Goal: Task Accomplishment & Management: Manage account settings

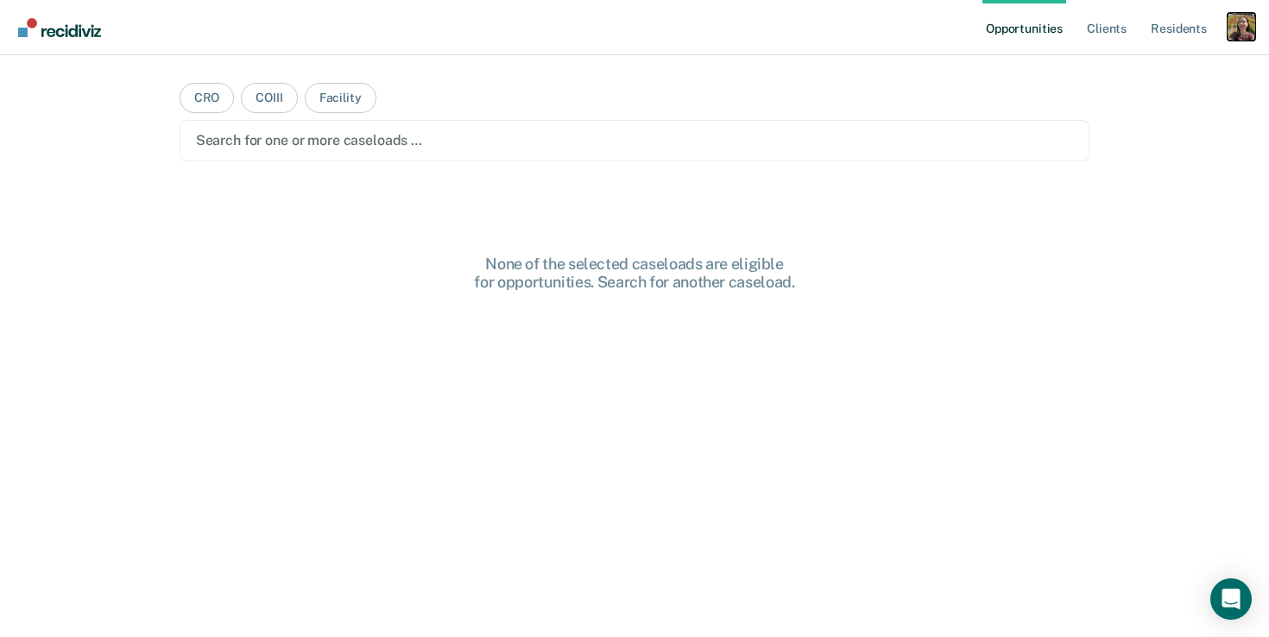
click at [1246, 22] on div "Profile dropdown button" at bounding box center [1241, 27] width 28 height 28
click at [1137, 70] on link "Profile" at bounding box center [1171, 70] width 139 height 15
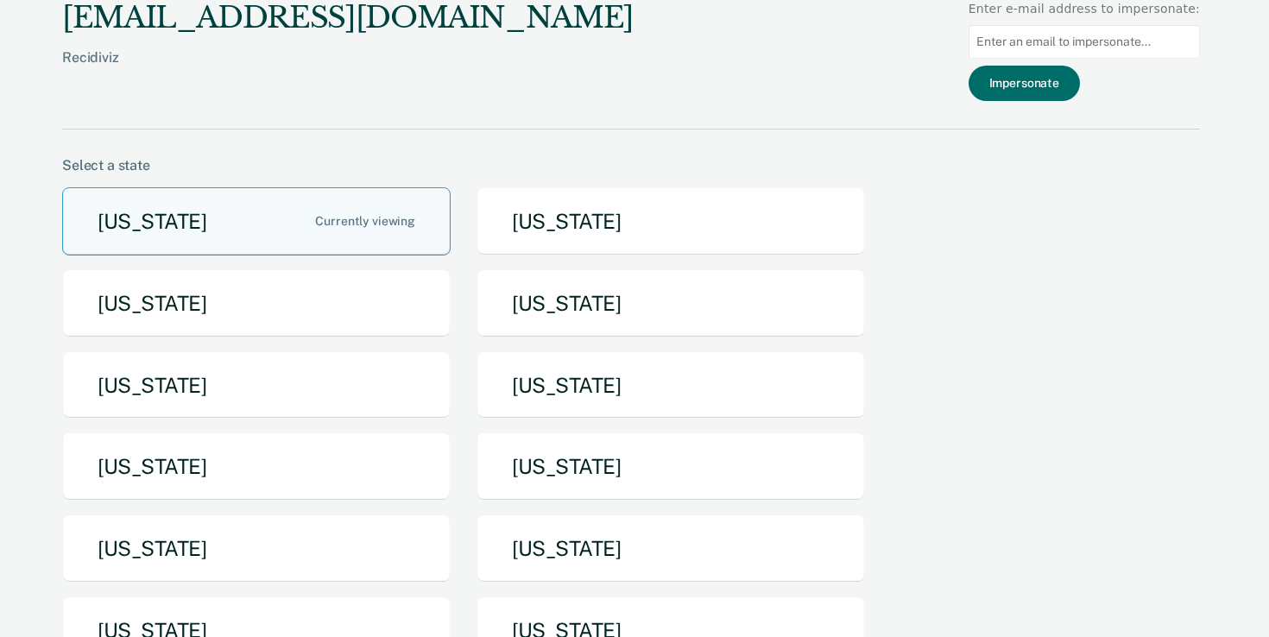
click at [1074, 44] on input at bounding box center [1083, 42] width 231 height 34
paste input "erica.veasley@tdcj.texas.gov"
type input "erica.veasley@tdcj.texas.gov"
click at [1049, 85] on button "Impersonate" at bounding box center [1023, 83] width 111 height 35
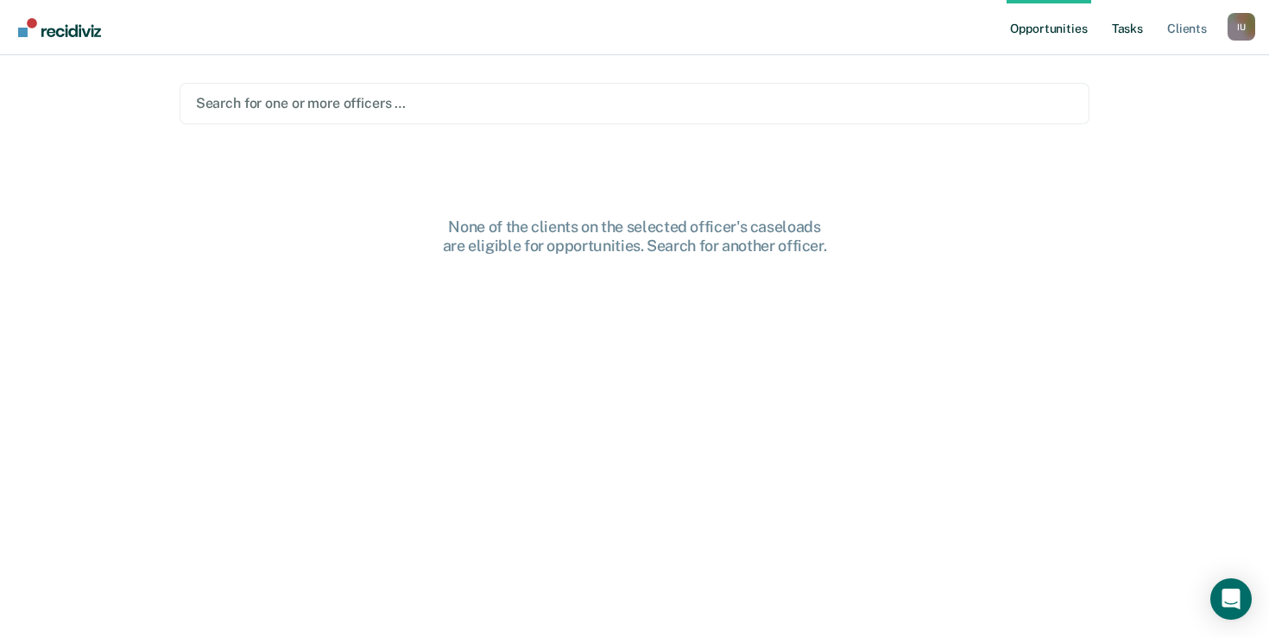
click at [1111, 34] on link "Tasks" at bounding box center [1127, 27] width 38 height 55
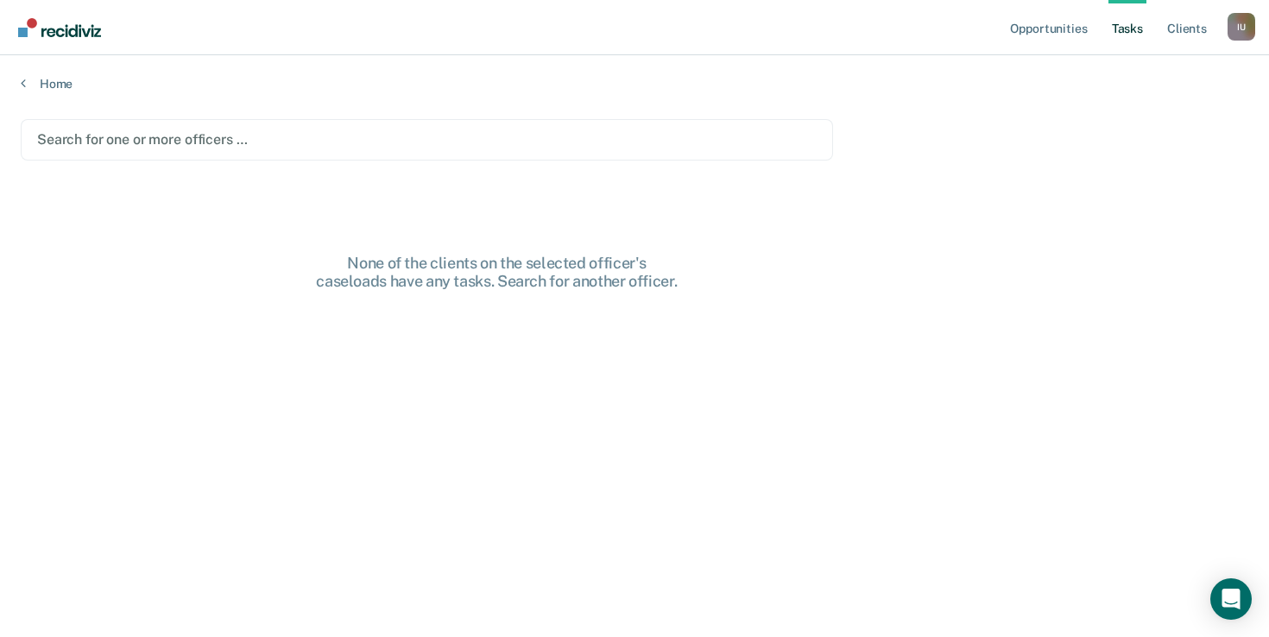
click at [463, 153] on div "Search for one or more officers …" at bounding box center [427, 139] width 812 height 41
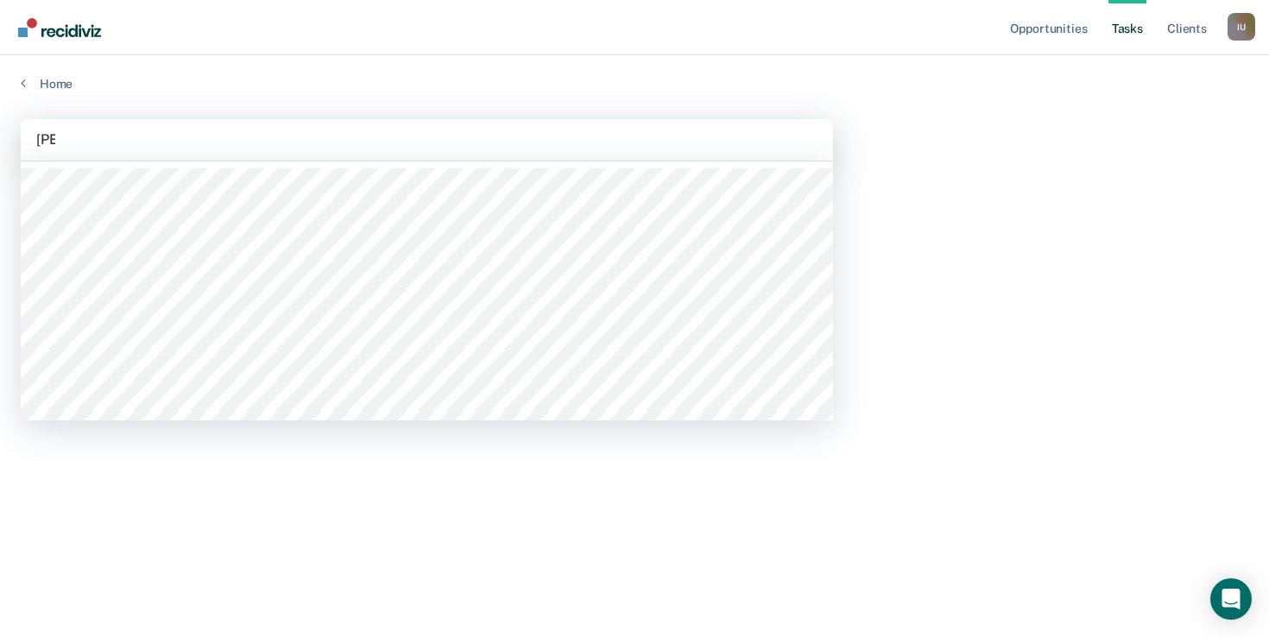
type input "erica"
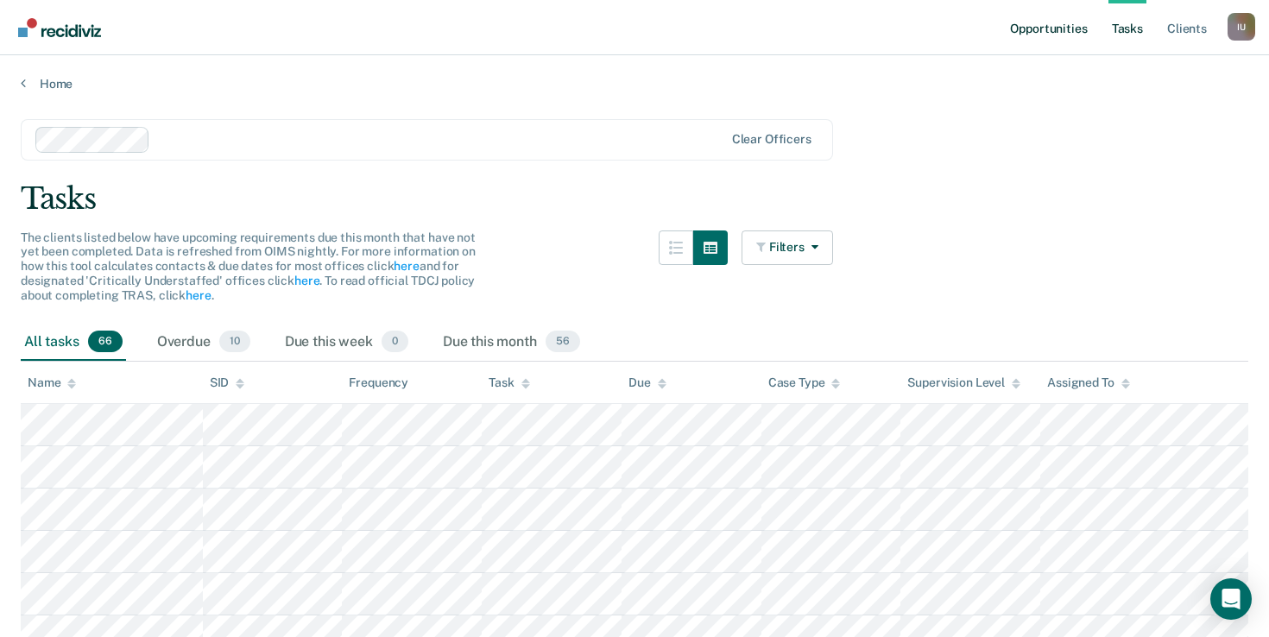
click at [1055, 38] on link "Opportunities" at bounding box center [1048, 27] width 84 height 55
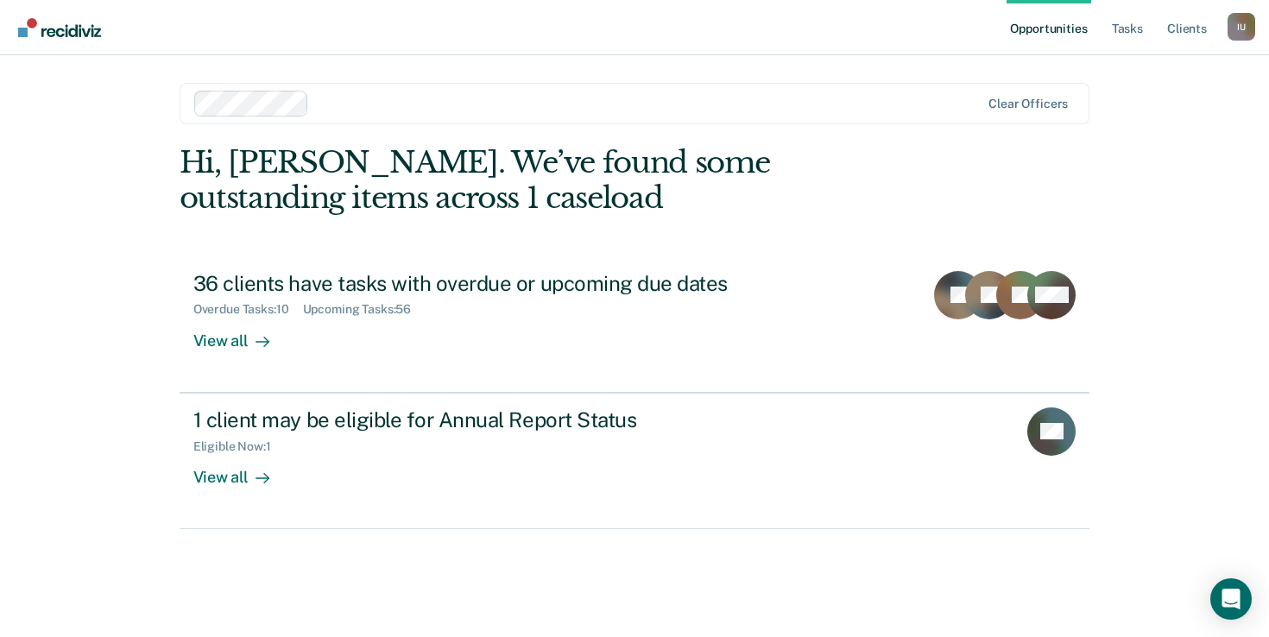
click at [1241, 41] on div "Impersonated User I U Profile How it works Log Out" at bounding box center [1241, 29] width 28 height 33
click at [1239, 27] on div "I U" at bounding box center [1241, 27] width 28 height 28
click at [1153, 68] on link "Profile" at bounding box center [1171, 70] width 139 height 15
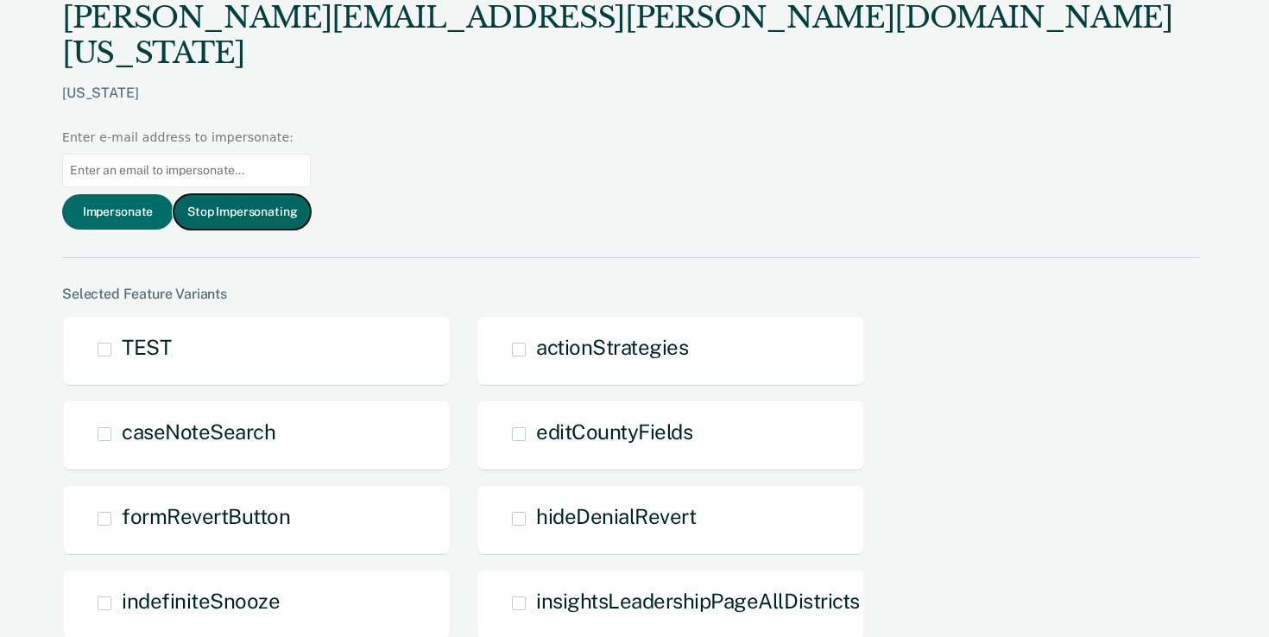
click at [311, 194] on button "Stop Impersonating" at bounding box center [241, 211] width 137 height 35
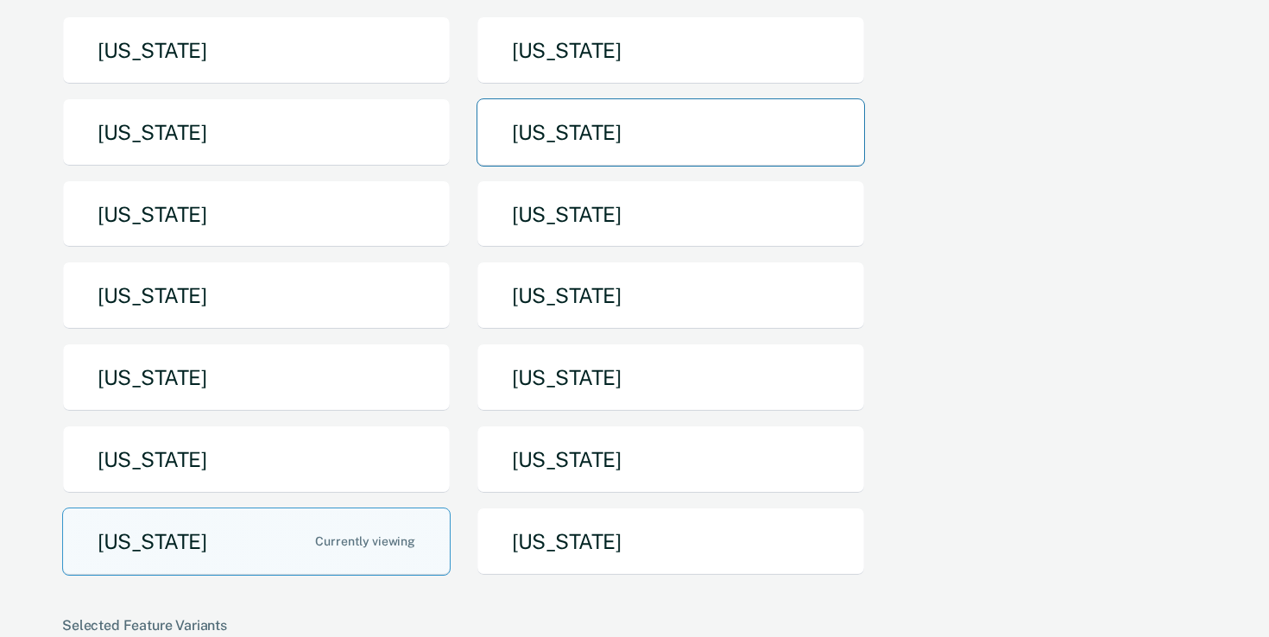
scroll to position [172, 0]
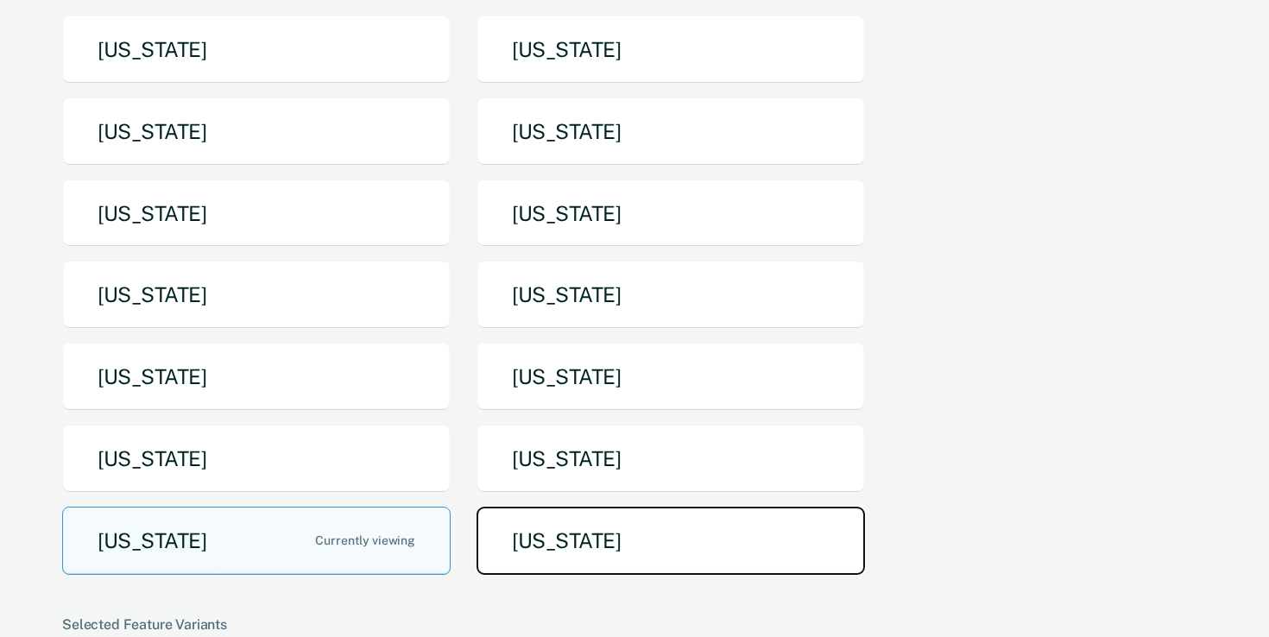
click at [537, 546] on button "[US_STATE]" at bounding box center [670, 541] width 388 height 68
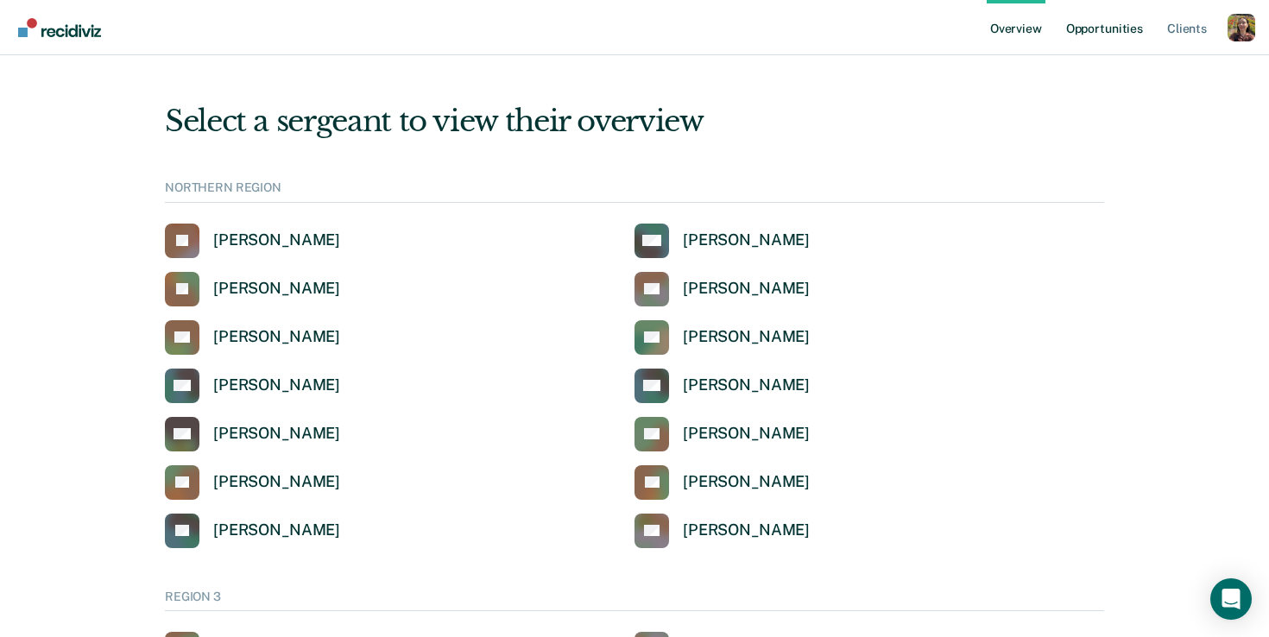
click at [1128, 36] on link "Opportunities" at bounding box center [1104, 27] width 84 height 55
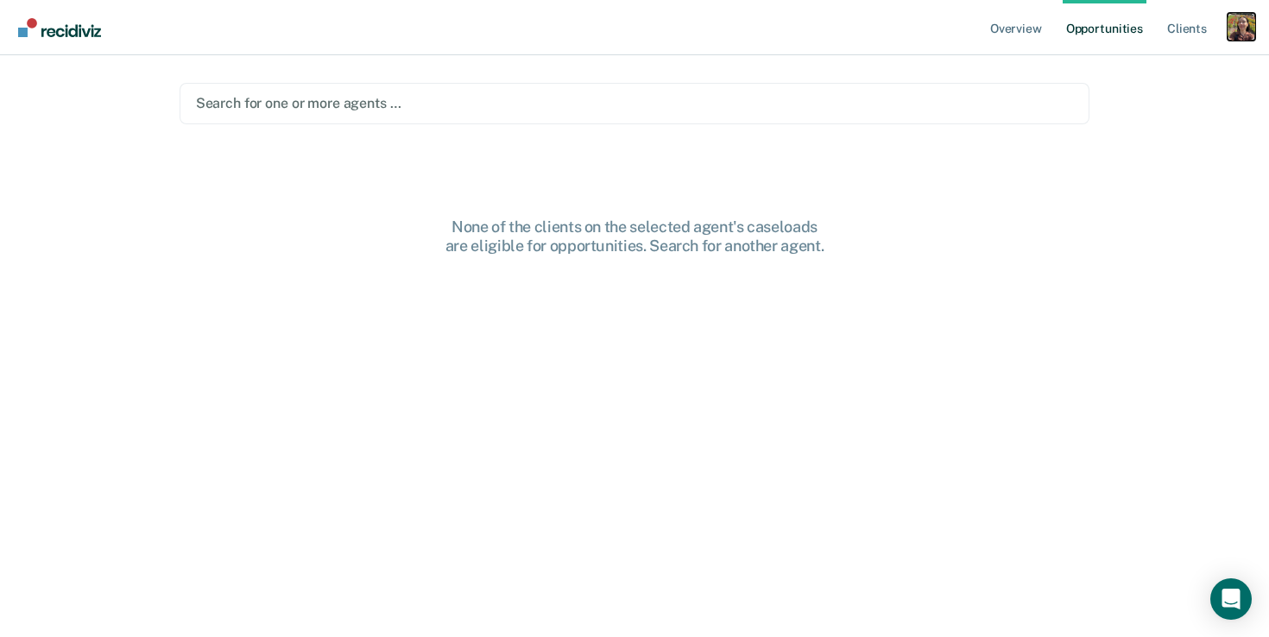
click at [1245, 32] on div "Profile dropdown button" at bounding box center [1241, 27] width 28 height 28
click at [1151, 66] on link "Profile" at bounding box center [1171, 70] width 139 height 15
click at [1233, 15] on div "Profile dropdown button" at bounding box center [1241, 27] width 28 height 28
click at [1135, 97] on link "How it works" at bounding box center [1171, 92] width 139 height 15
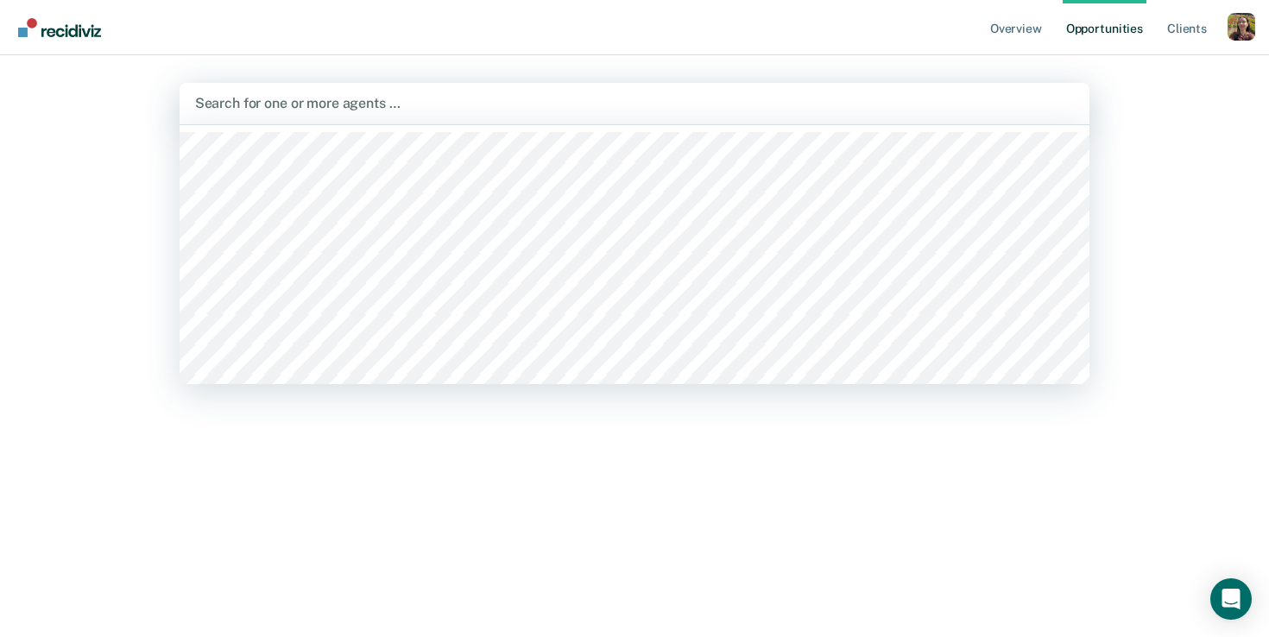
click at [849, 96] on div at bounding box center [634, 103] width 879 height 20
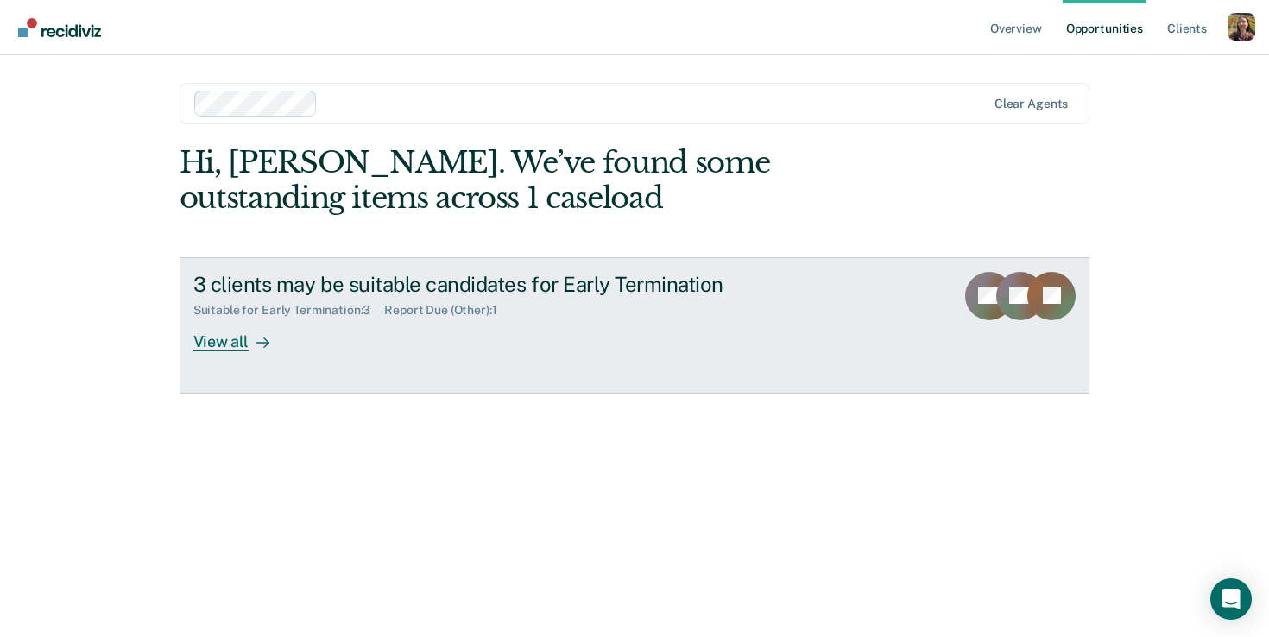
click at [243, 337] on div "View all" at bounding box center [241, 335] width 97 height 34
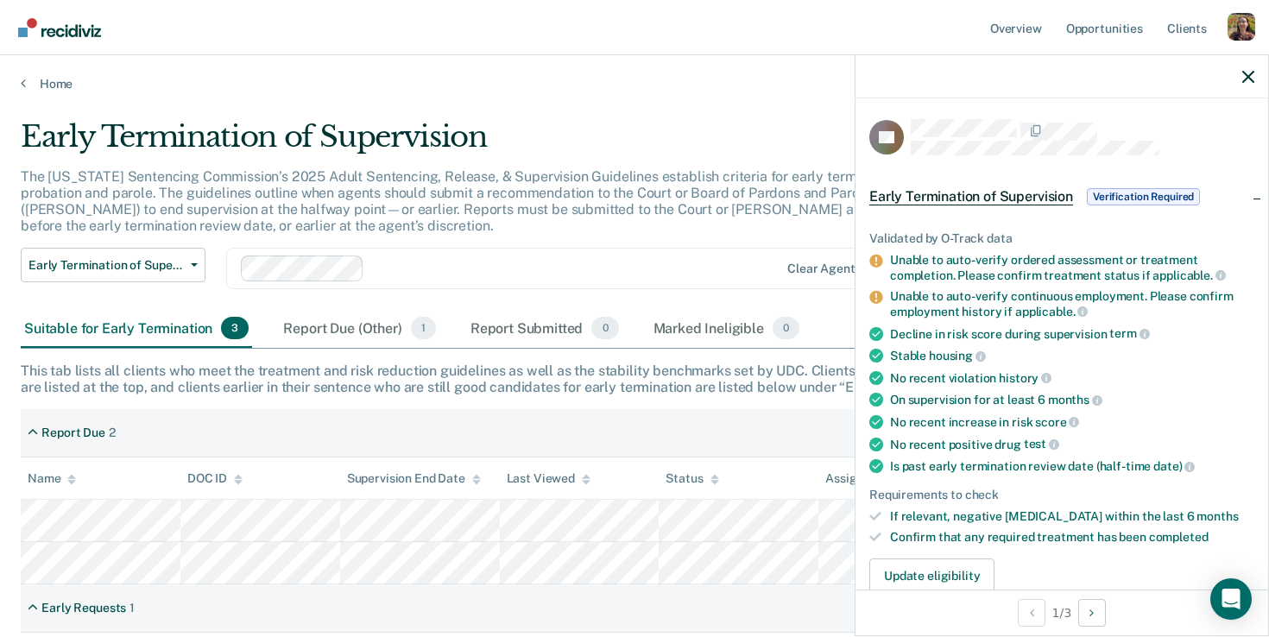
click at [146, 97] on main "Early Termination of Supervision The [US_STATE] Sentencing Commission’s 2025 Ad…" at bounding box center [634, 463] width 1269 height 745
click at [52, 91] on main "Early Termination of Supervision The [US_STATE] Sentencing Commission’s 2025 Ad…" at bounding box center [634, 463] width 1269 height 745
click at [60, 85] on link "Home" at bounding box center [634, 84] width 1227 height 16
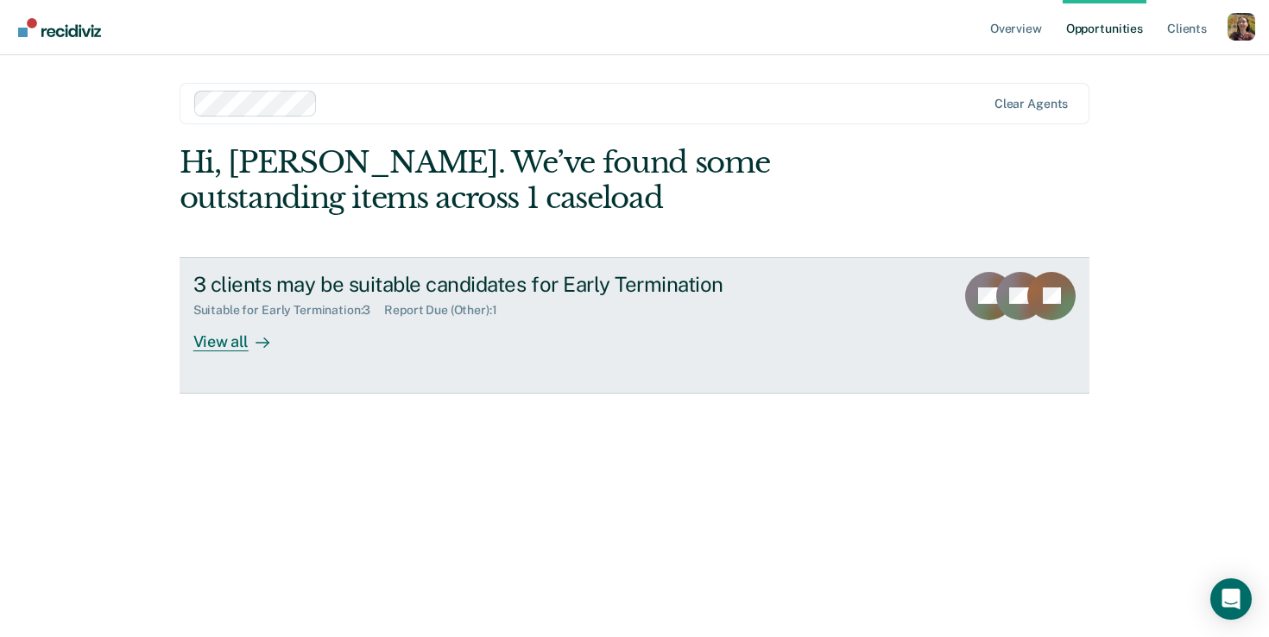
click at [259, 343] on icon at bounding box center [262, 343] width 14 height 14
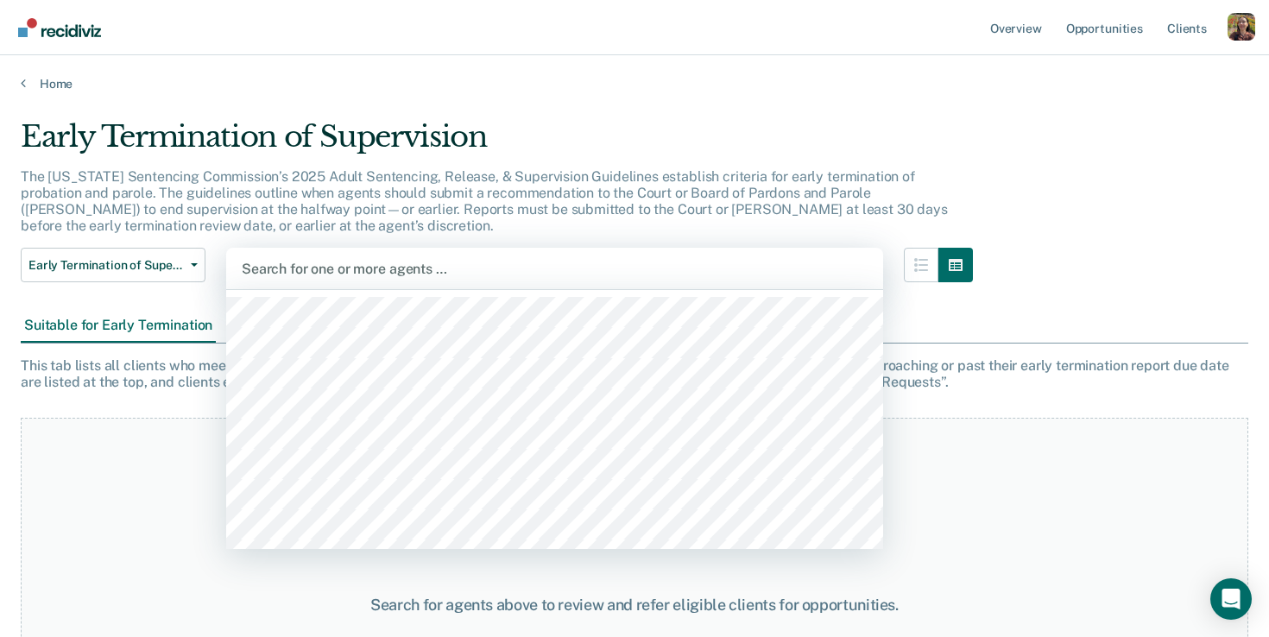
click at [373, 268] on div at bounding box center [555, 269] width 626 height 20
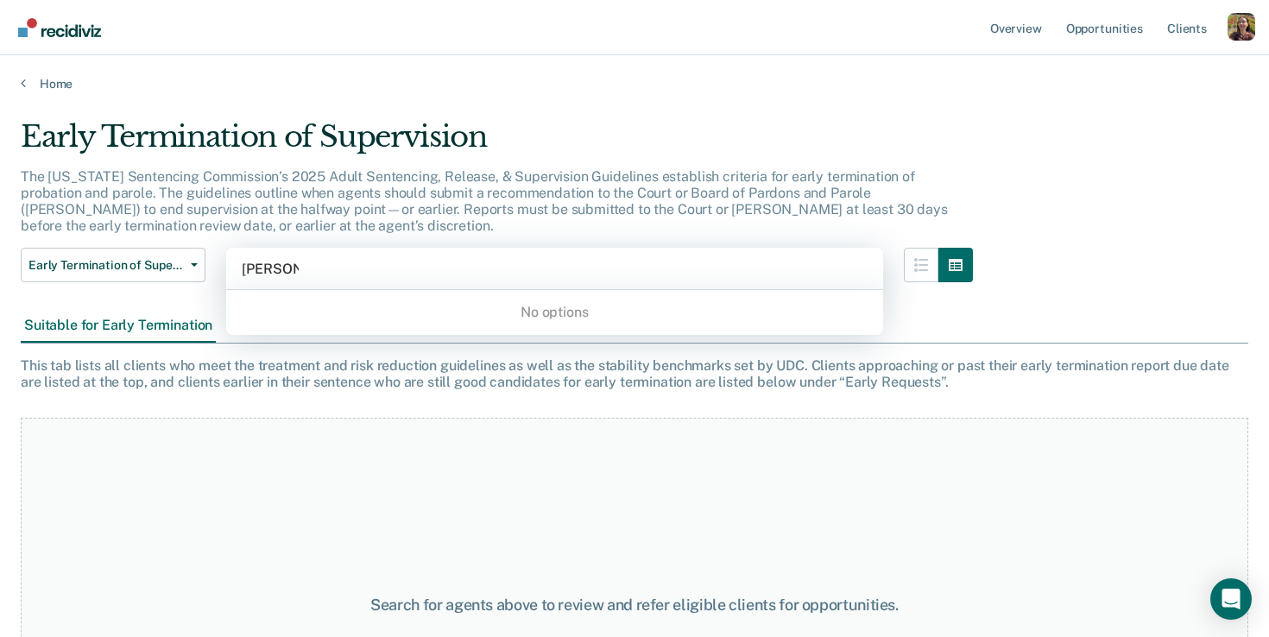
type input "[PERSON_NAME]"
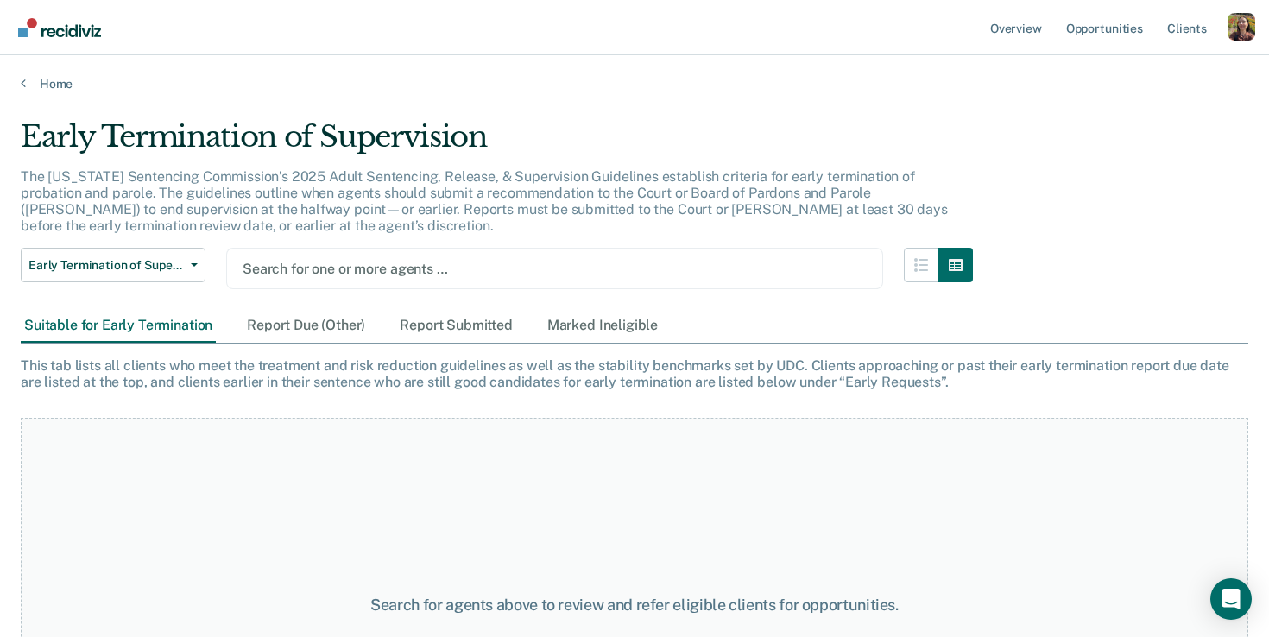
click at [702, 198] on p "The [US_STATE] Sentencing Commission’s 2025 Adult Sentencing, Release, & Superv…" at bounding box center [484, 201] width 927 height 66
click at [577, 257] on div "Search for one or more agents …" at bounding box center [554, 268] width 627 height 23
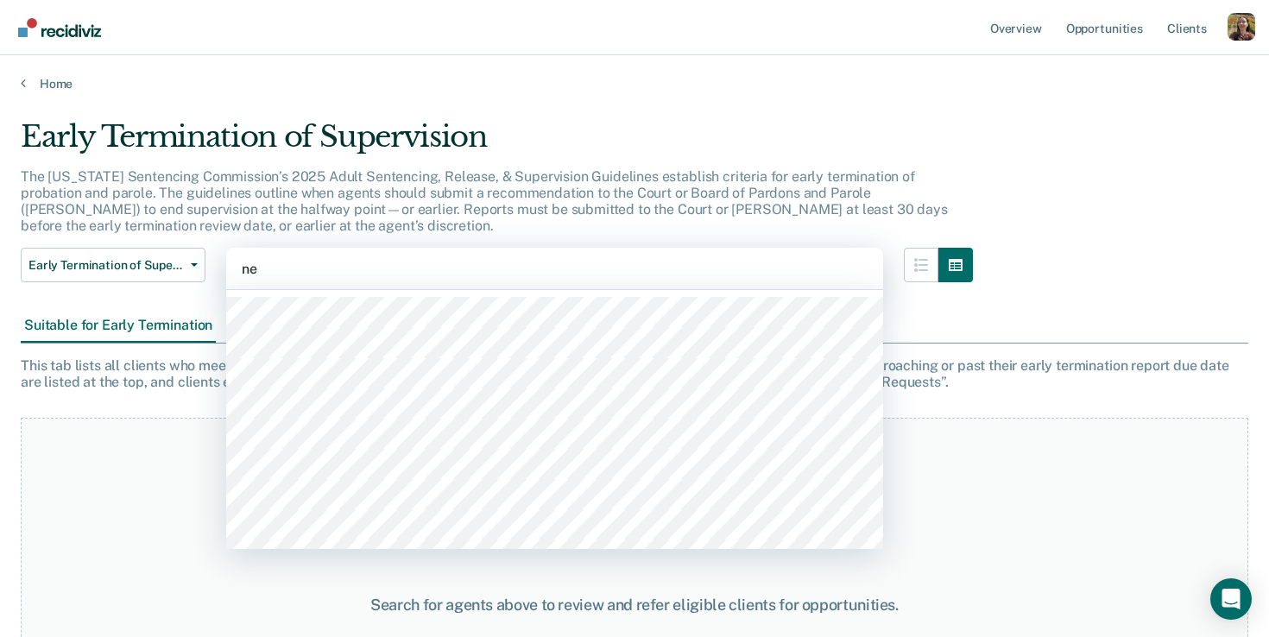
type input "n"
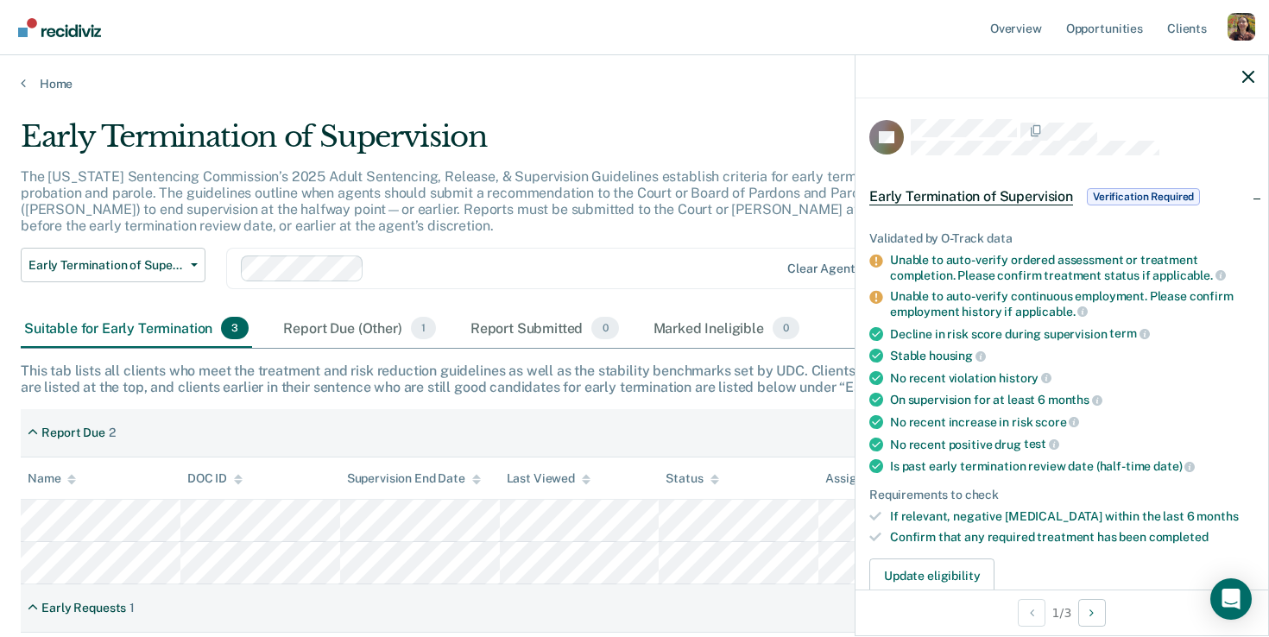
click at [648, 72] on div "Home" at bounding box center [634, 73] width 1269 height 36
click at [67, 79] on link "Home" at bounding box center [634, 84] width 1227 height 16
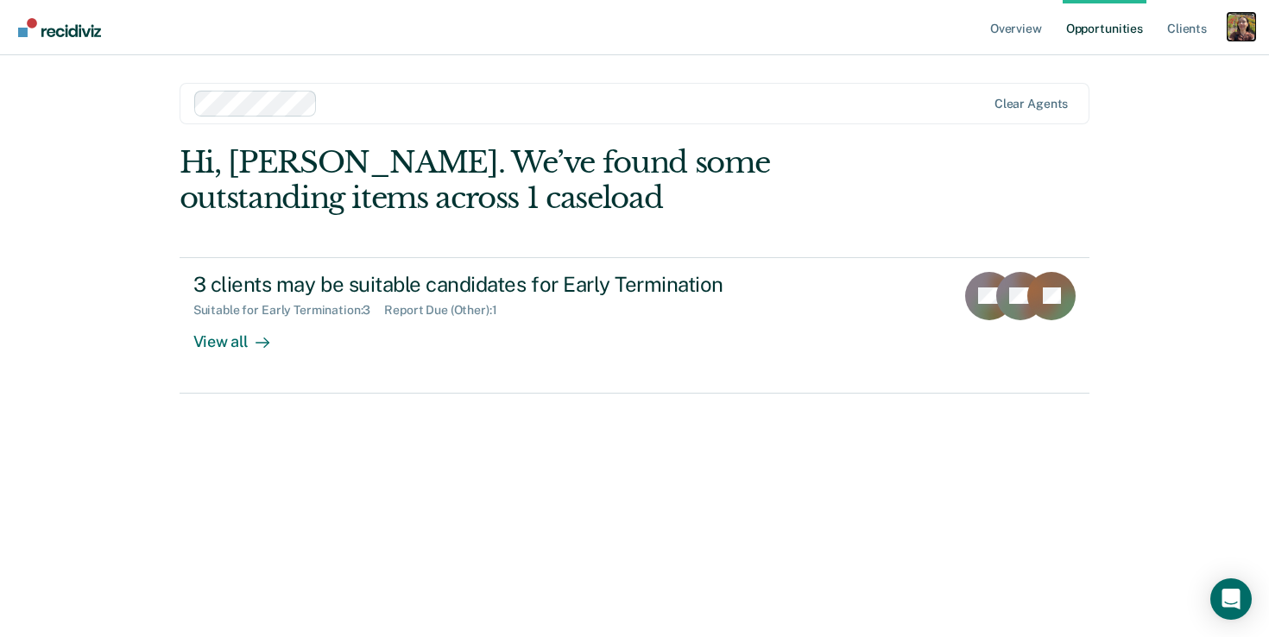
click at [1243, 25] on div "Profile dropdown button" at bounding box center [1241, 27] width 28 height 28
click at [1133, 66] on link "Profile" at bounding box center [1171, 70] width 139 height 15
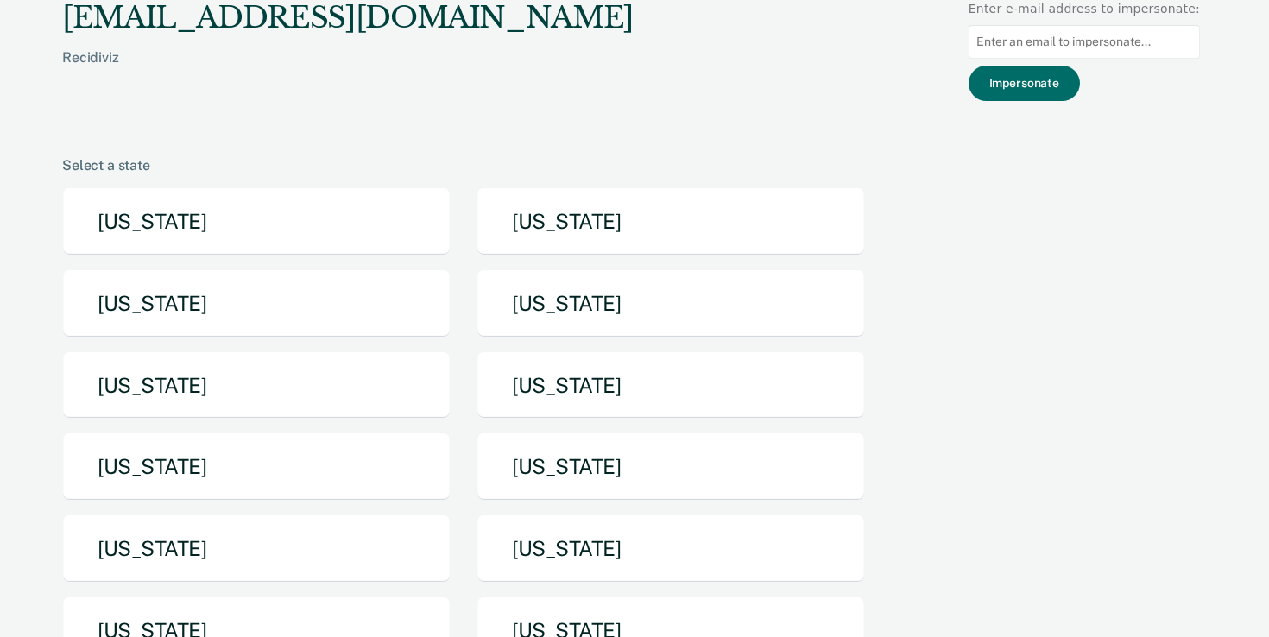
click at [1112, 45] on input at bounding box center [1083, 42] width 231 height 34
click at [1108, 43] on input at bounding box center [1083, 42] width 231 height 34
paste input "[EMAIL_ADDRESS][US_STATE][DOMAIN_NAME]"
type input "[EMAIL_ADDRESS][US_STATE][DOMAIN_NAME]"
click at [1045, 81] on button "Impersonate" at bounding box center [1023, 83] width 111 height 35
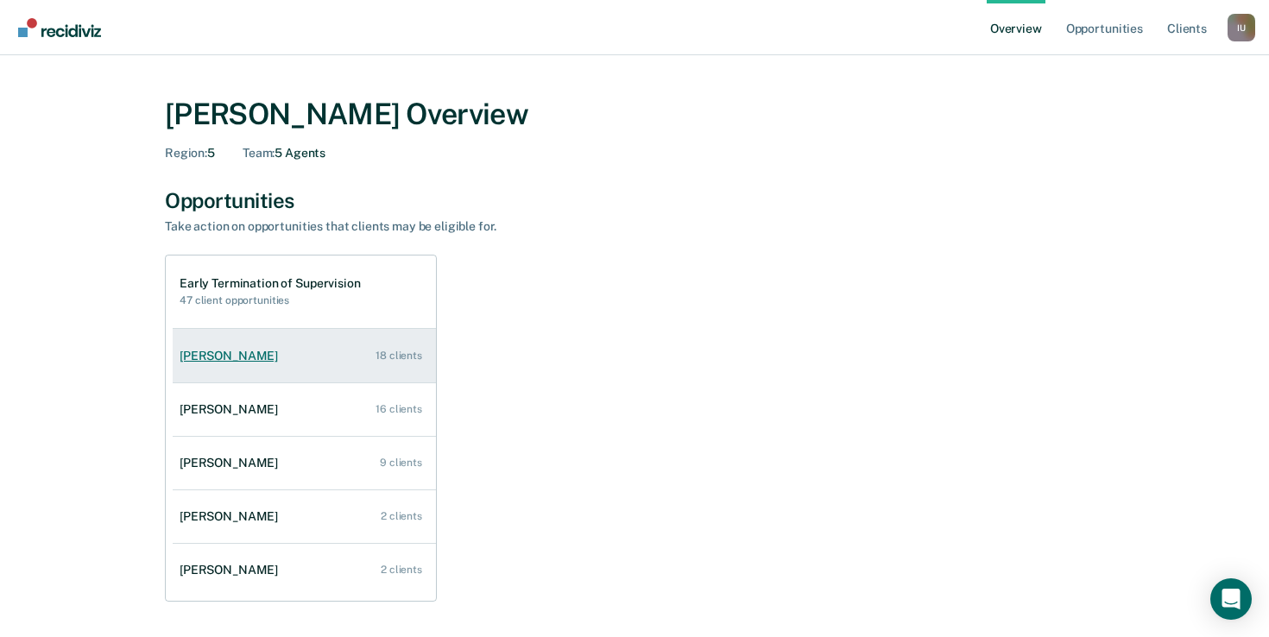
click at [255, 372] on link "[PERSON_NAME] 18 clients" at bounding box center [304, 355] width 263 height 49
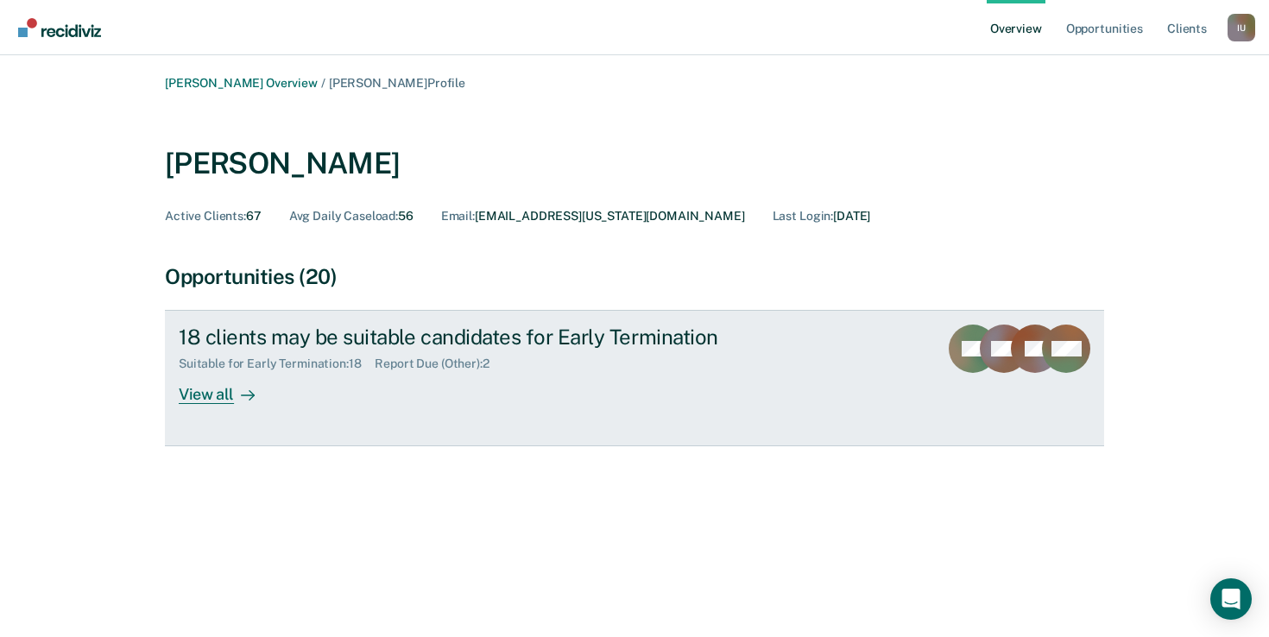
click at [545, 387] on div "18 clients may be suitable candidates for Early Termination Suitable for Early …" at bounding box center [502, 363] width 647 height 79
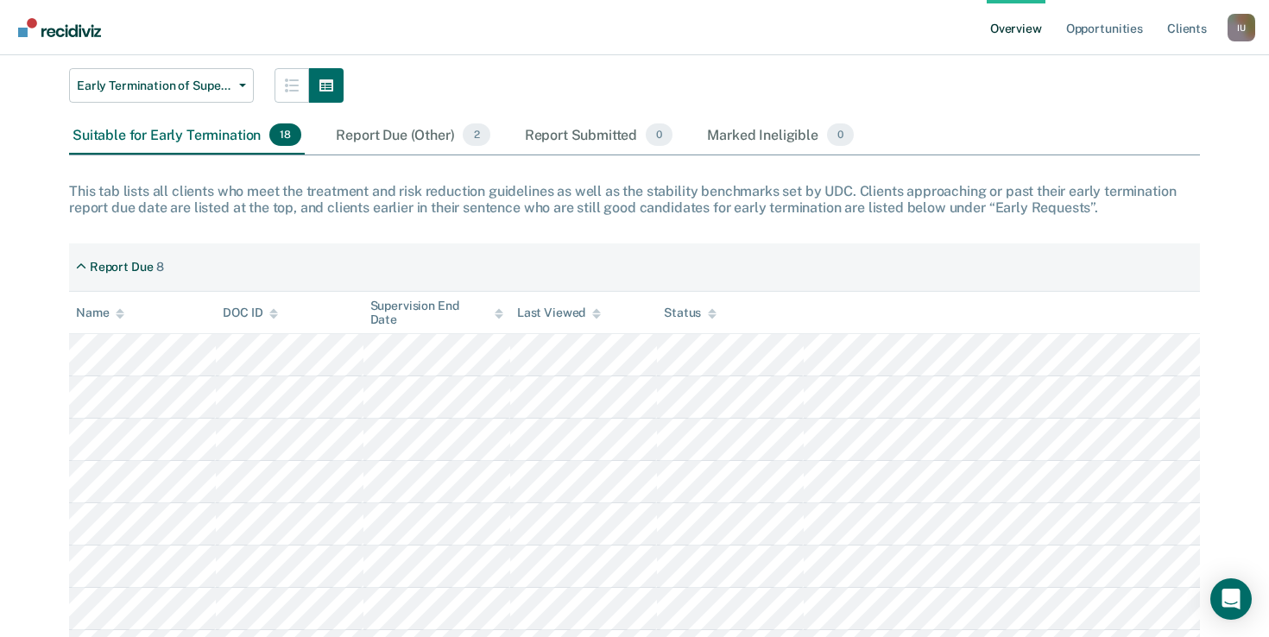
scroll to position [179, 0]
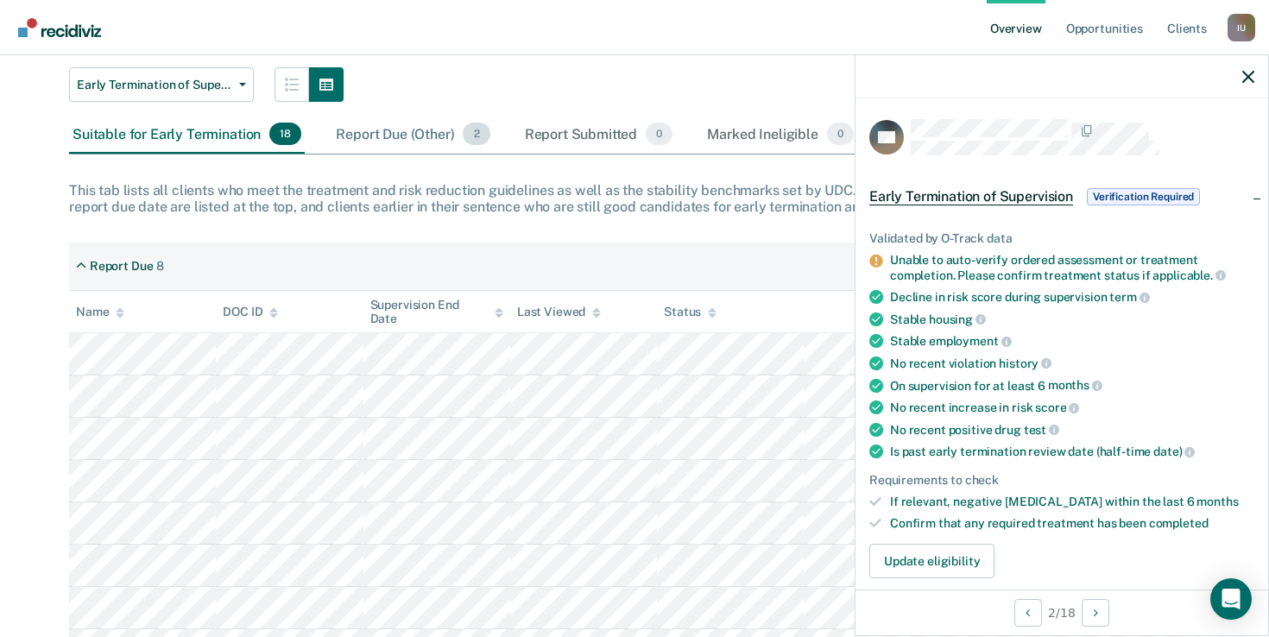
click at [418, 134] on div "Report Due (Other) 2" at bounding box center [412, 135] width 161 height 38
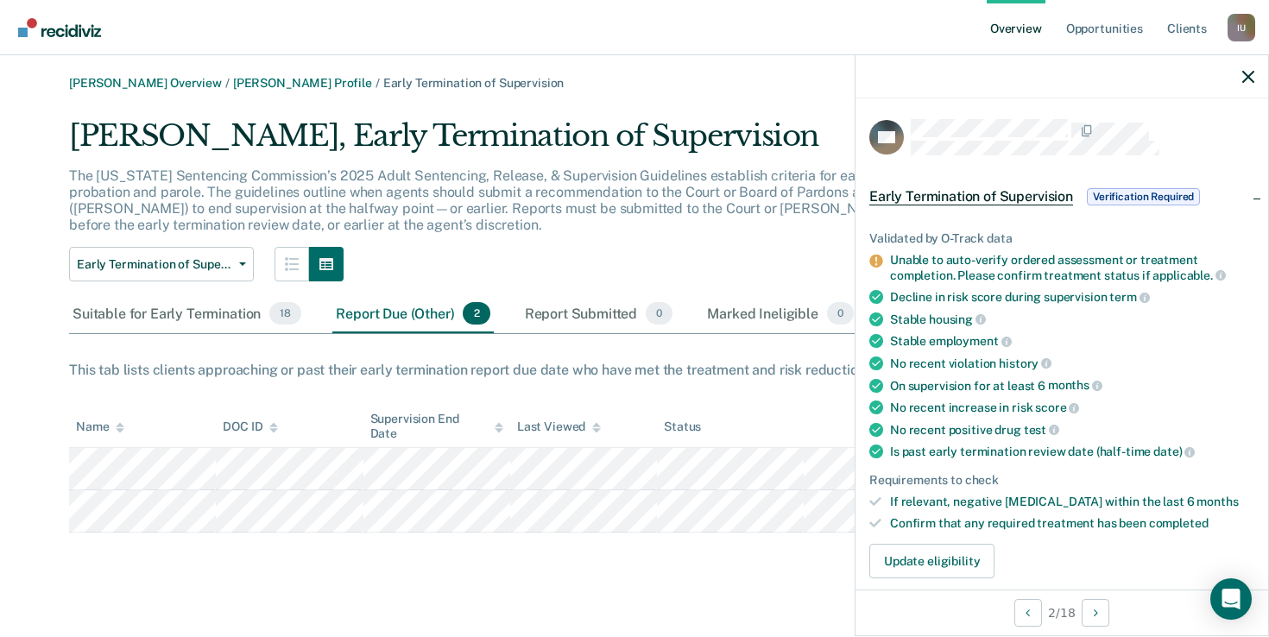
scroll to position [0, 0]
click at [219, 317] on div "Suitable for Early Termination 18" at bounding box center [187, 314] width 236 height 38
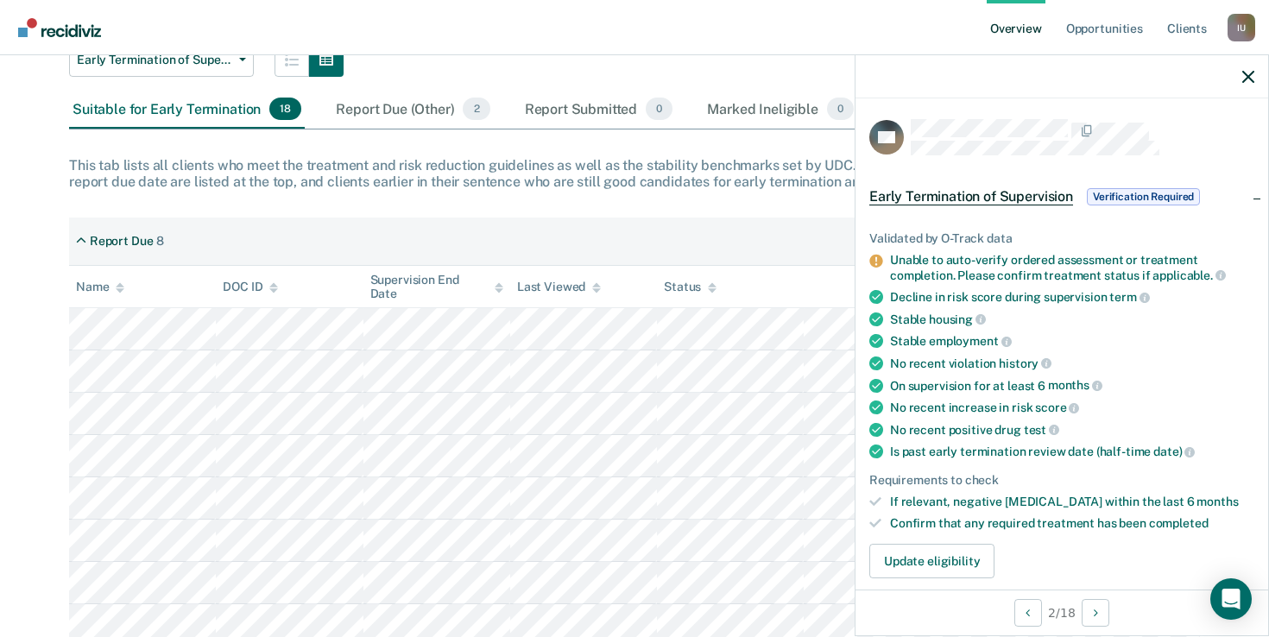
scroll to position [204, 0]
click at [1232, 602] on icon "Open Intercom Messenger" at bounding box center [1230, 599] width 22 height 22
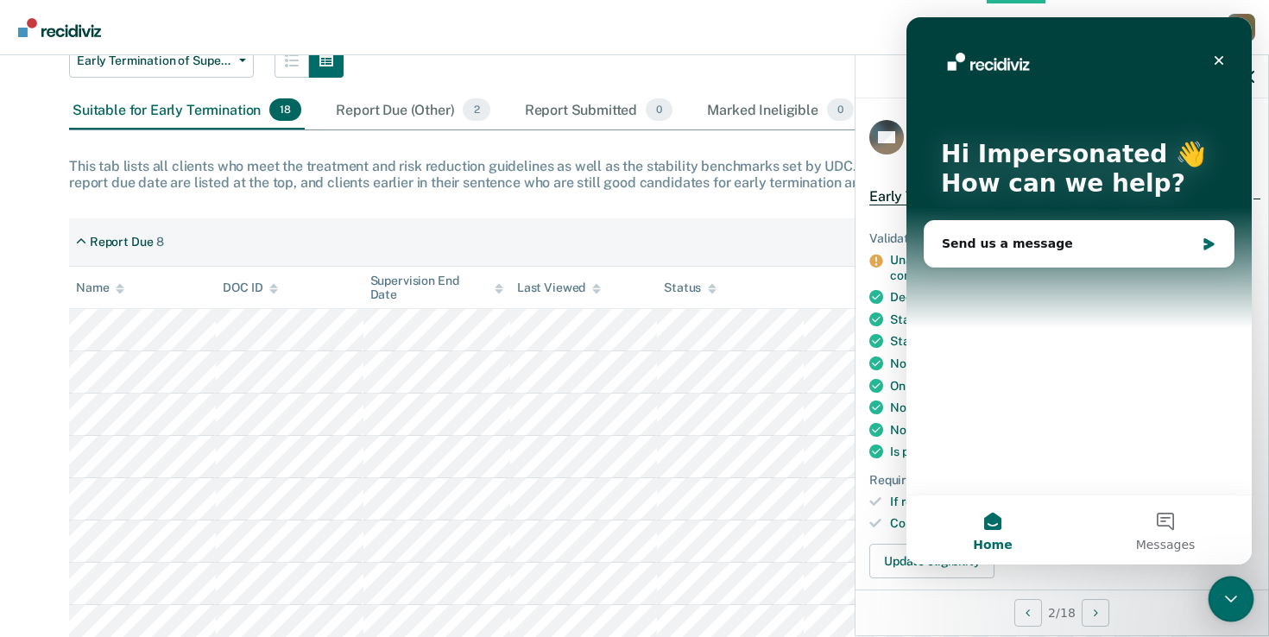
scroll to position [0, 0]
click at [688, 15] on nav "Overview Opportunities Client s Impersonated User I U Profile How it works Log …" at bounding box center [634, 27] width 1269 height 55
click at [1217, 66] on icon "Close" at bounding box center [1219, 61] width 14 height 14
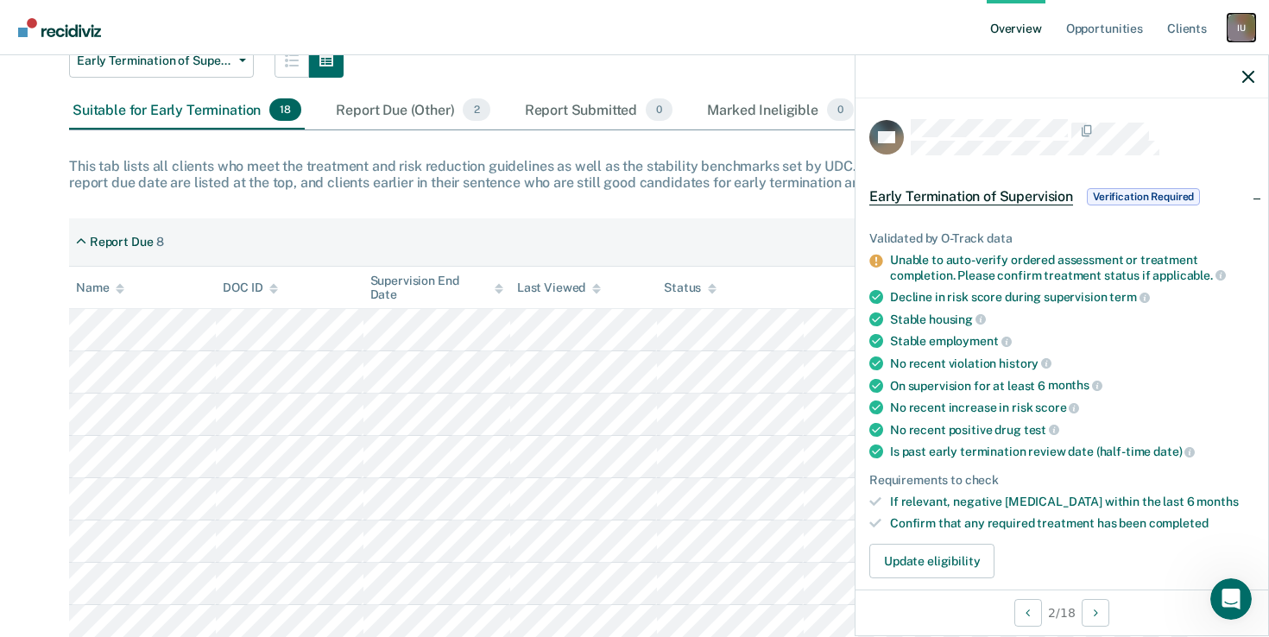
click at [1246, 34] on div "I U" at bounding box center [1241, 28] width 28 height 28
click at [1142, 73] on link "Profile" at bounding box center [1171, 69] width 139 height 15
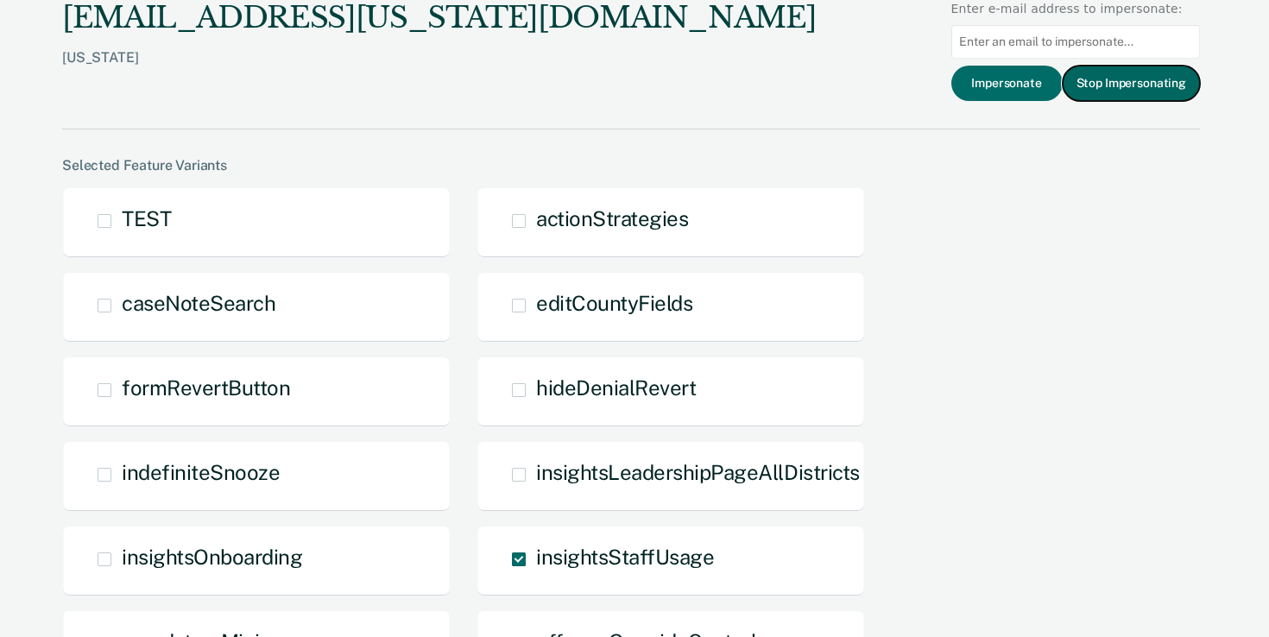
click at [1130, 96] on button "Stop Impersonating" at bounding box center [1130, 83] width 137 height 35
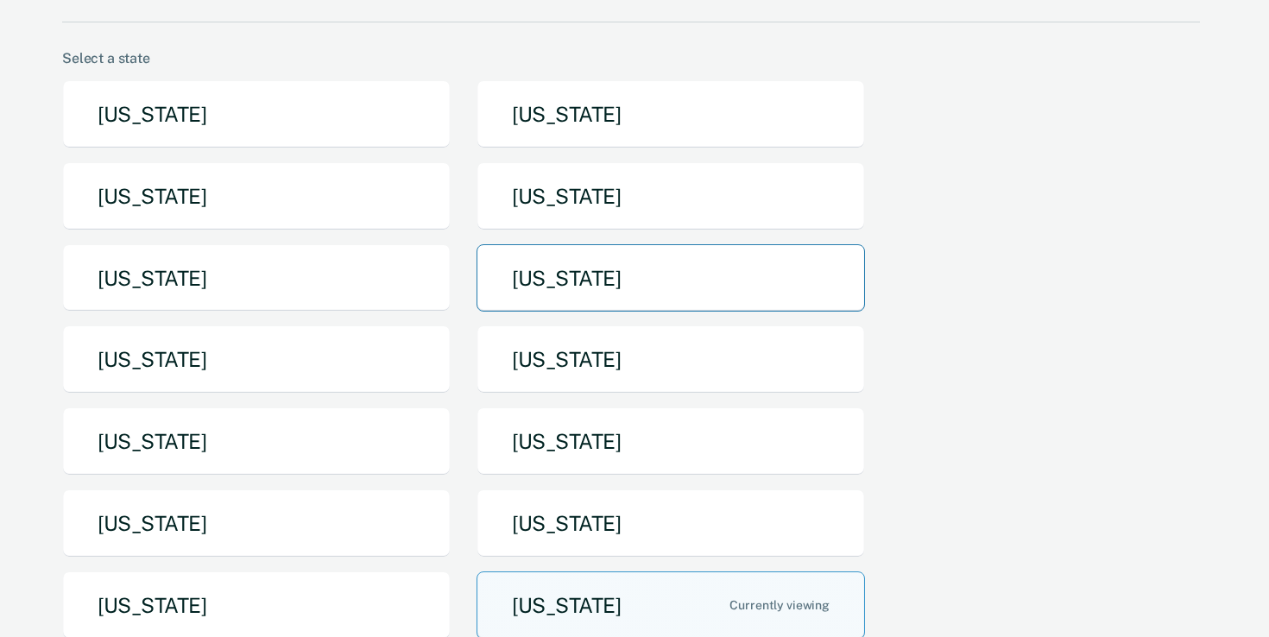
scroll to position [123, 0]
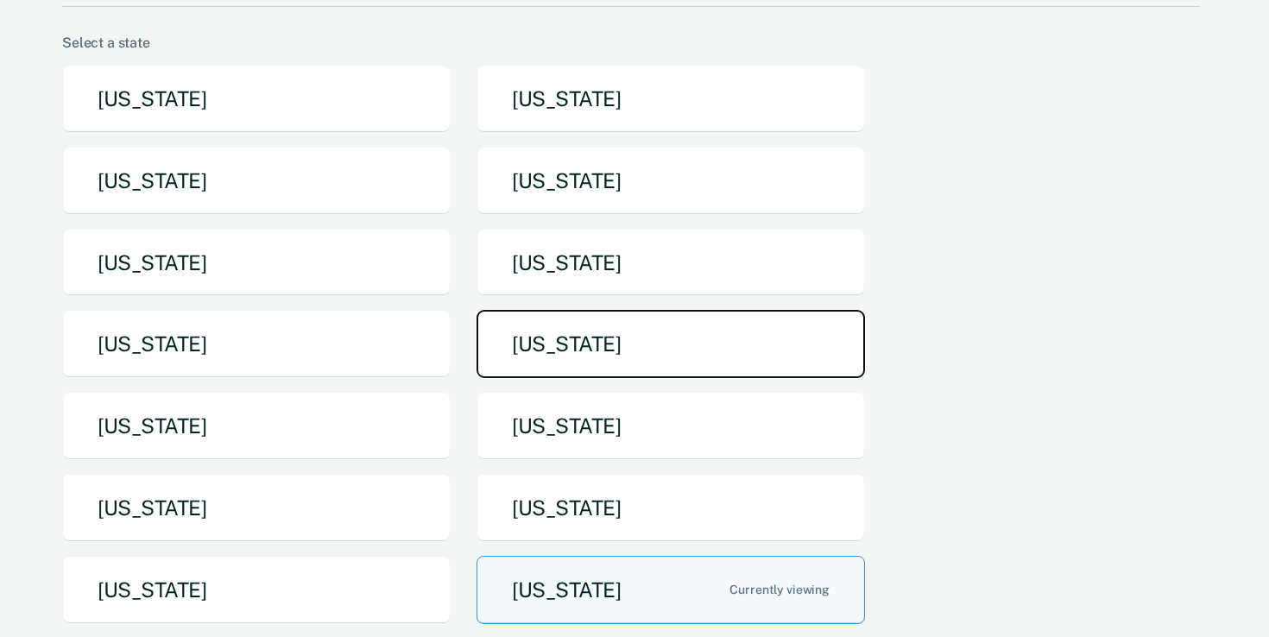
click at [622, 351] on button "[US_STATE]" at bounding box center [670, 344] width 388 height 68
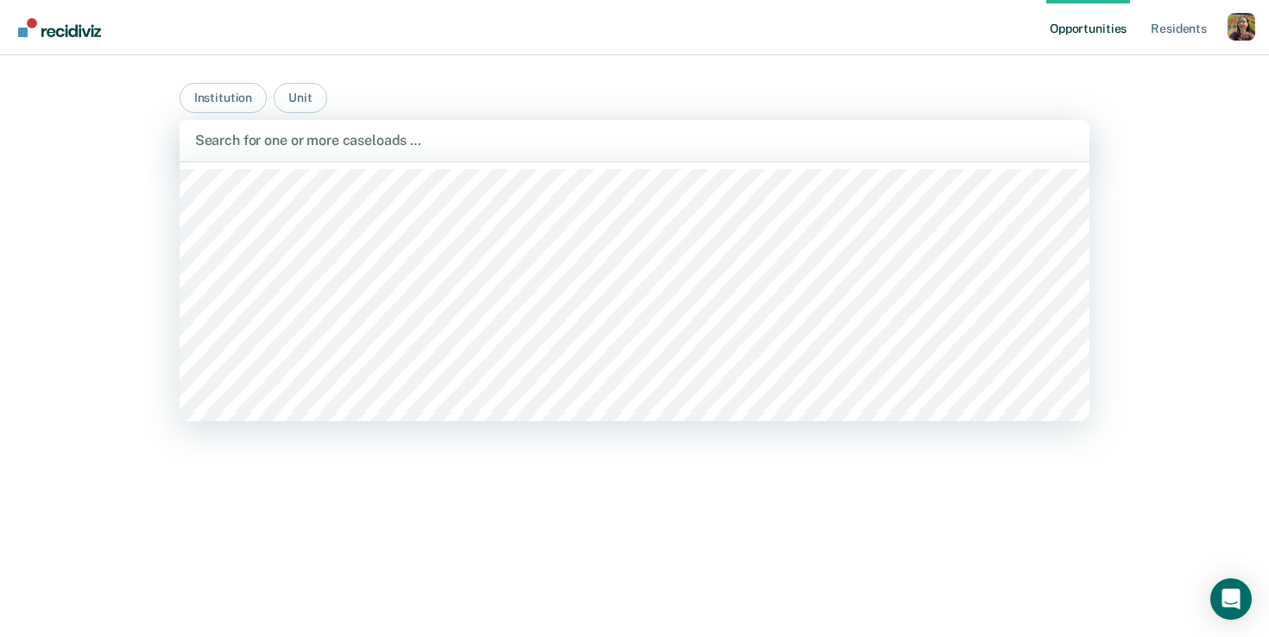
click at [683, 148] on div at bounding box center [634, 140] width 879 height 20
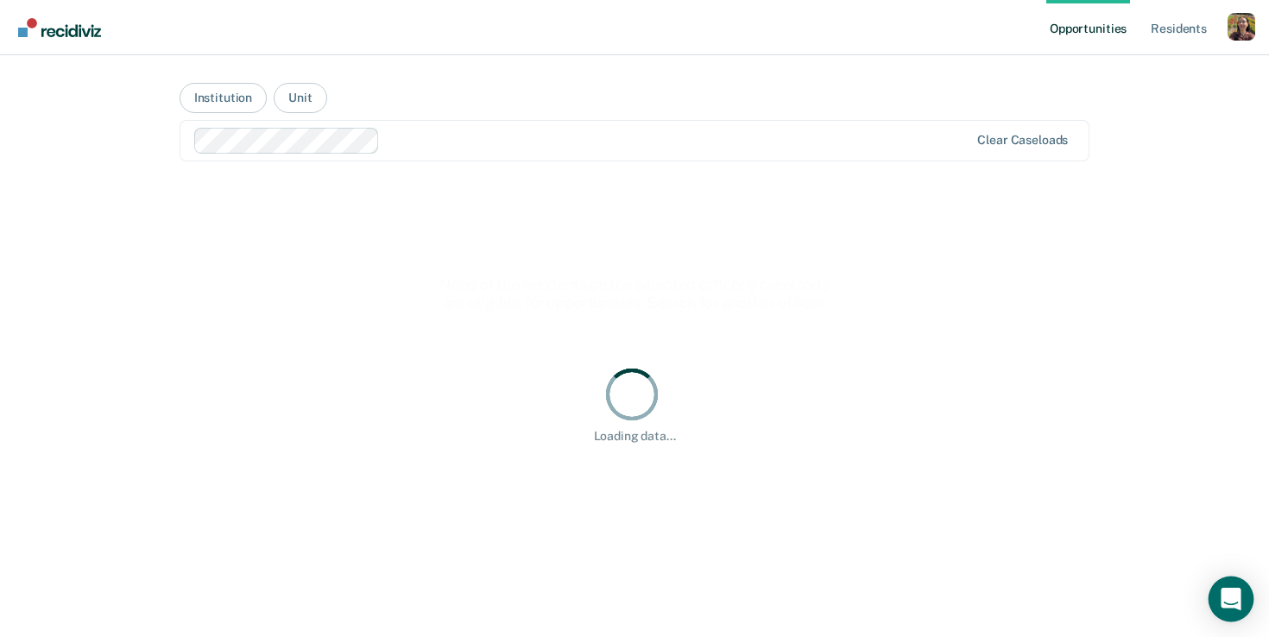
click at [1245, 603] on div "Open Intercom Messenger" at bounding box center [1231, 599] width 46 height 46
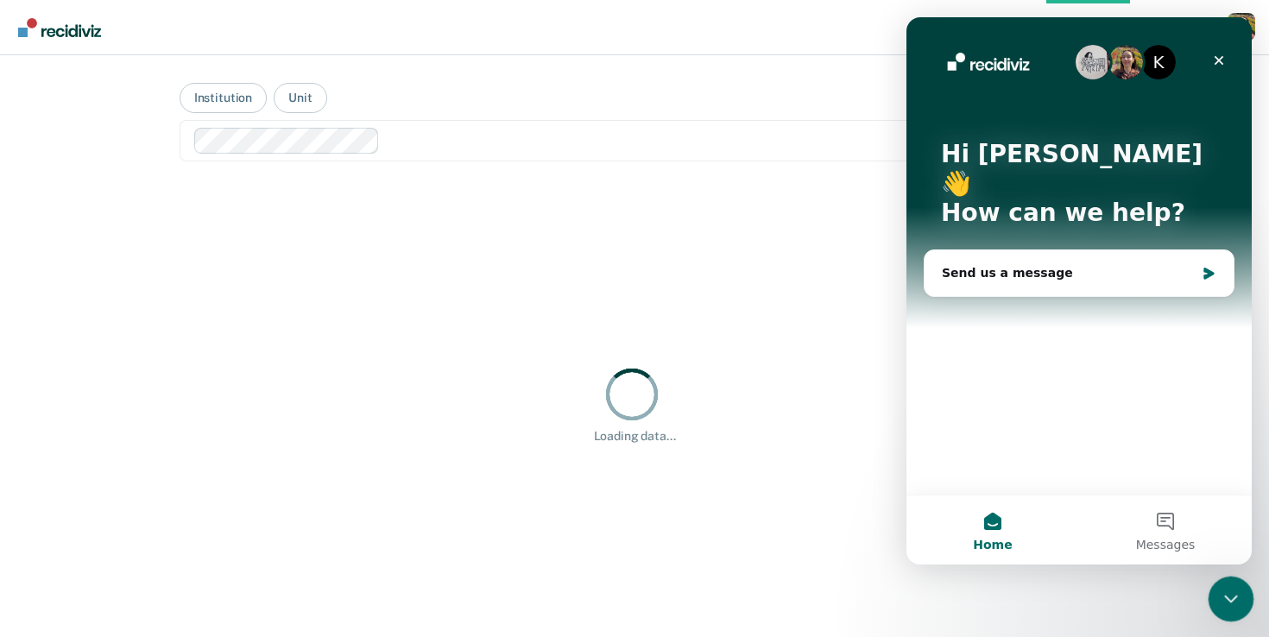
click at [1232, 601] on icon "Close Intercom Messenger" at bounding box center [1228, 596] width 21 height 21
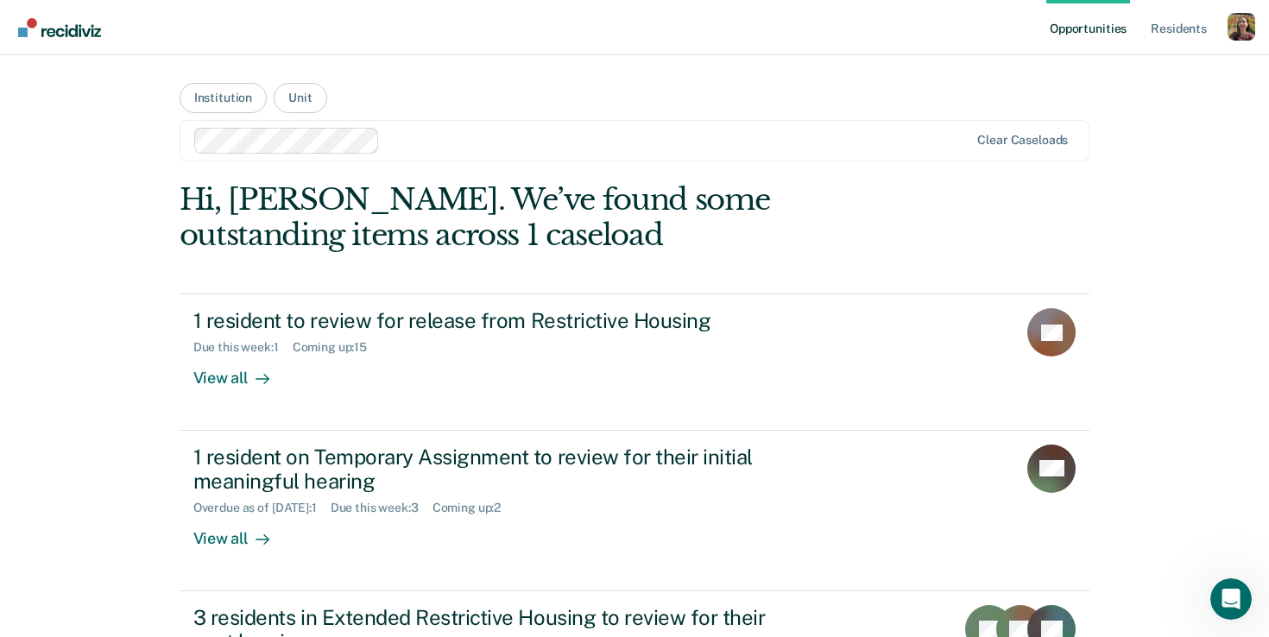
click at [1160, 368] on div "Opportunities Resident s Profile How it works Go to System-Level Trends Log Out…" at bounding box center [634, 546] width 1269 height 1092
click at [1242, 589] on div "Open Intercom Messenger" at bounding box center [1227, 596] width 57 height 57
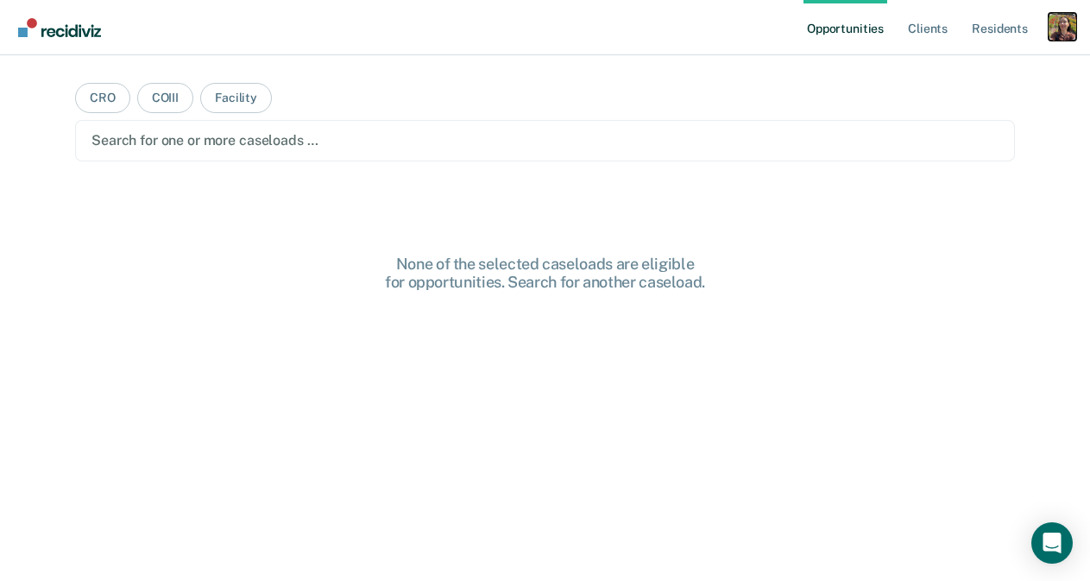
click at [1061, 28] on div "Profile dropdown button" at bounding box center [1062, 27] width 28 height 28
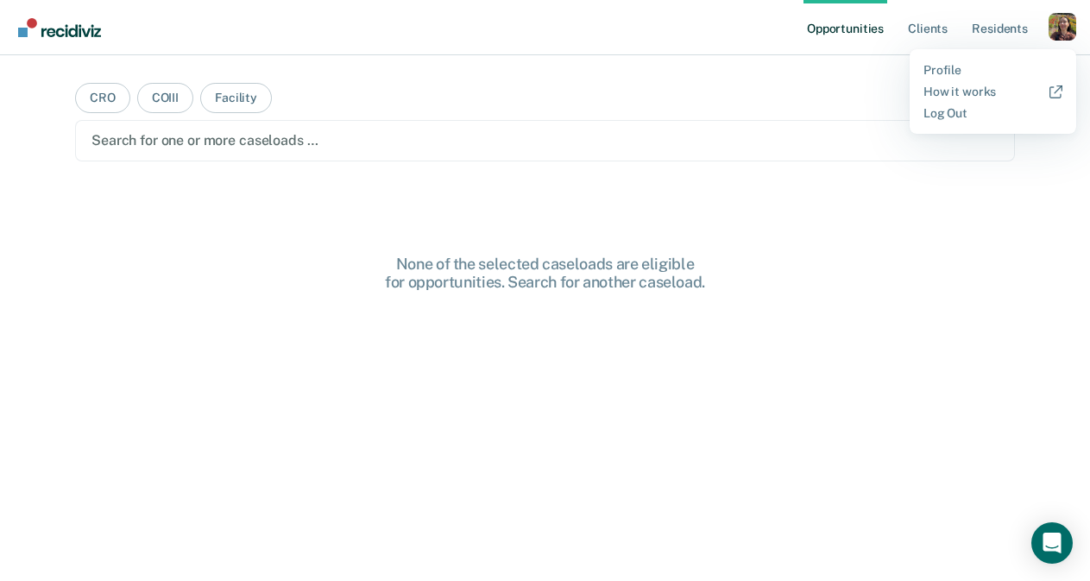
click at [1023, 61] on div "Profile How it works Log Out" at bounding box center [993, 91] width 167 height 85
click at [959, 64] on link "Profile" at bounding box center [992, 70] width 139 height 15
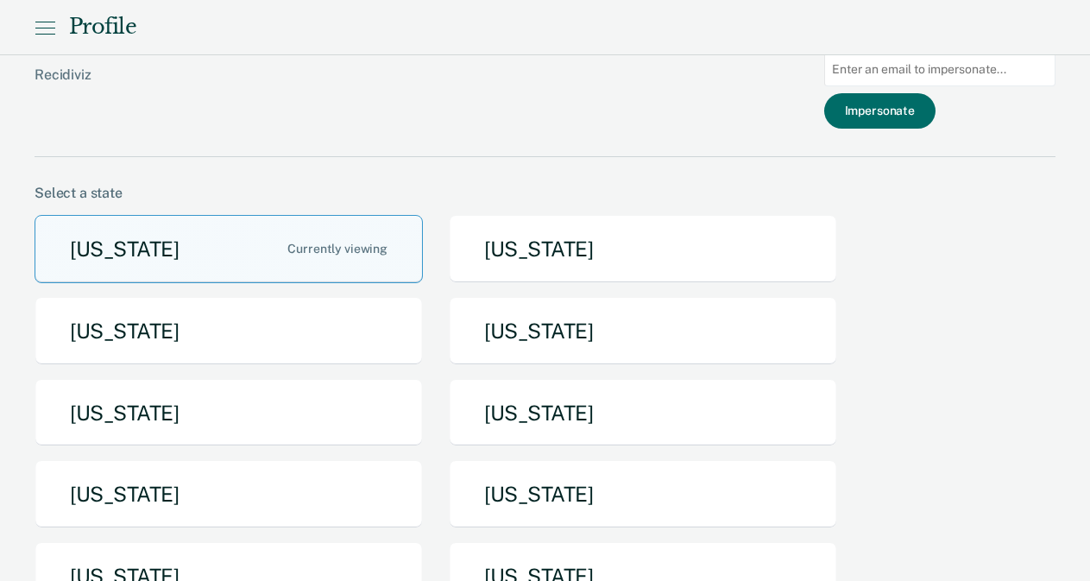
click at [990, 82] on input at bounding box center [939, 70] width 231 height 34
paste input "[EMAIL_ADDRESS][PERSON_NAME][DOMAIN_NAME][US_STATE]"
type input "[EMAIL_ADDRESS][PERSON_NAME][DOMAIN_NAME][US_STATE]"
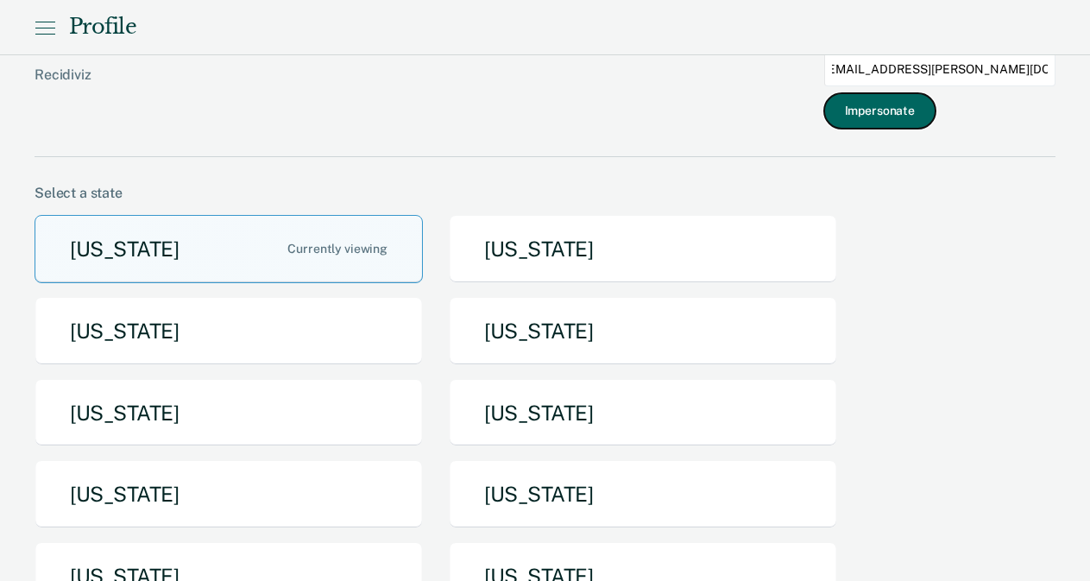
scroll to position [0, 0]
click at [935, 101] on button "Impersonate" at bounding box center [879, 110] width 111 height 35
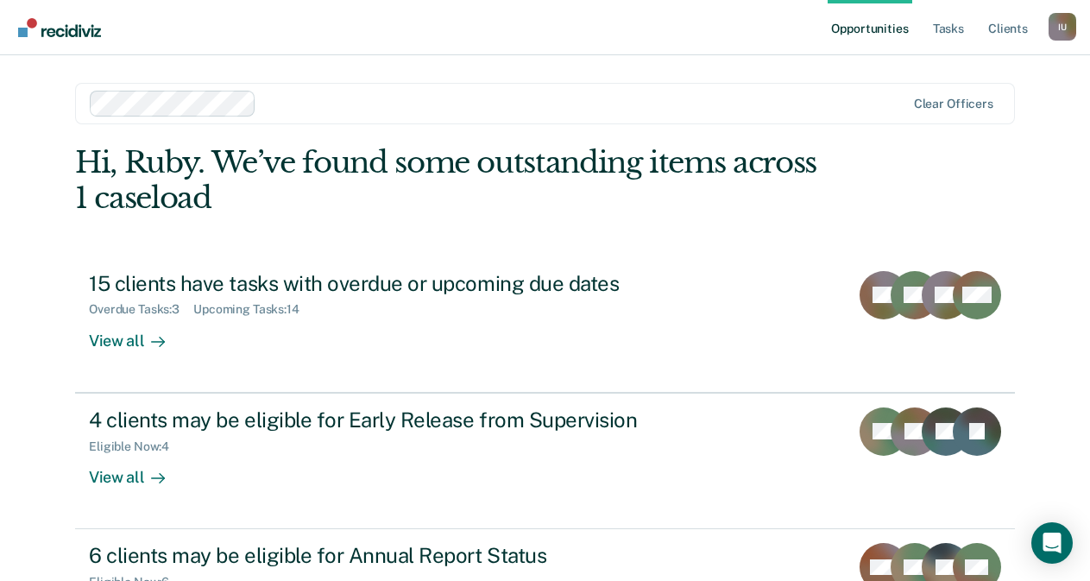
click at [918, 35] on ul "Opportunities Tasks Client s" at bounding box center [938, 27] width 221 height 55
click at [960, 34] on link "Tasks" at bounding box center [948, 27] width 38 height 55
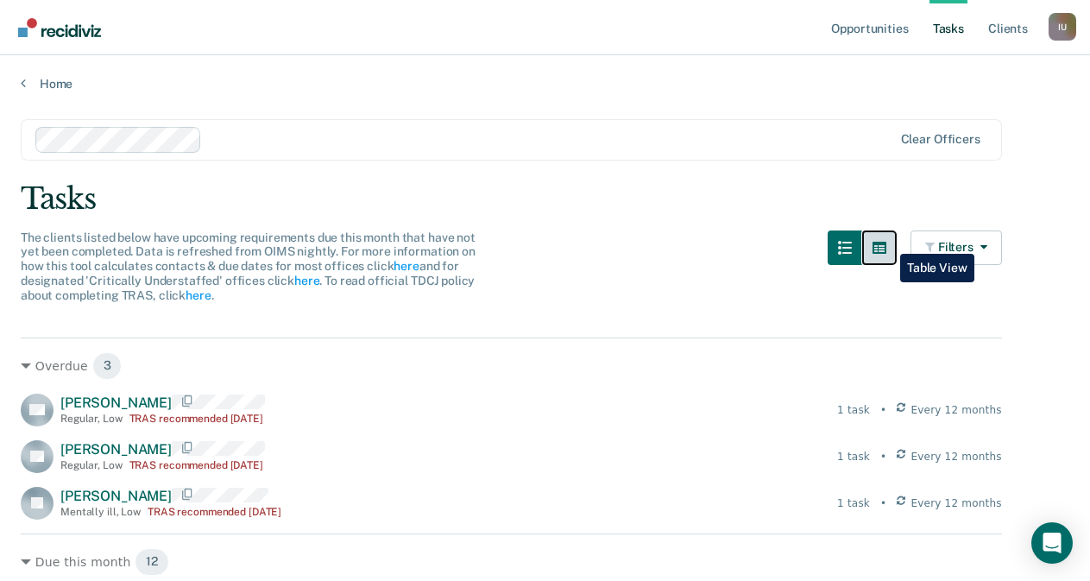
click at [886, 242] on icon "button" at bounding box center [879, 248] width 14 height 12
click at [886, 248] on icon "button" at bounding box center [879, 248] width 14 height 14
click at [886, 246] on icon "button" at bounding box center [879, 248] width 14 height 12
click at [886, 244] on icon "button" at bounding box center [879, 248] width 14 height 12
click at [975, 31] on ul "Opportunities Tasks Client s" at bounding box center [938, 27] width 221 height 55
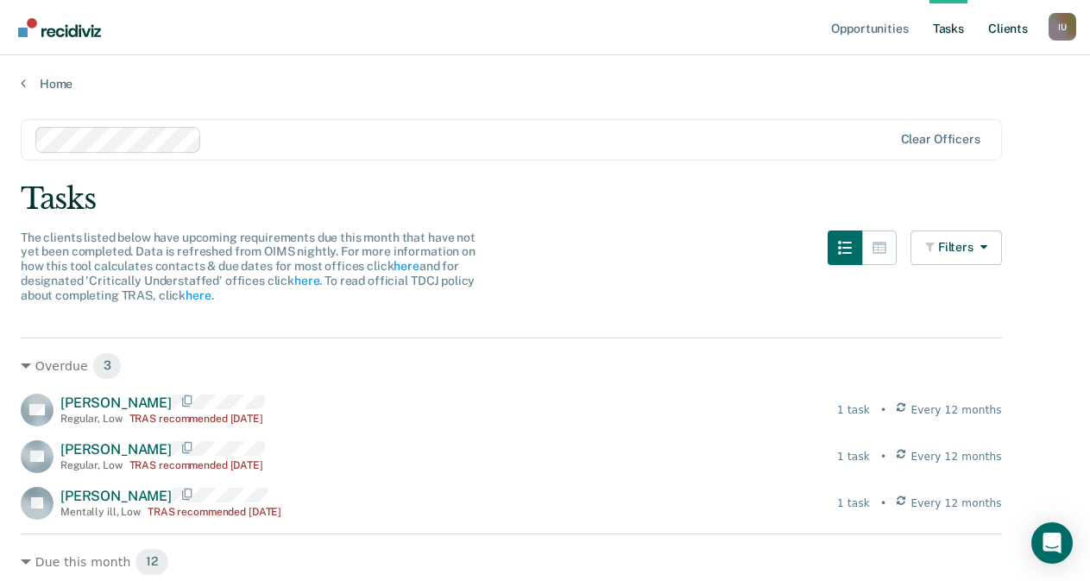
click at [1017, 27] on link "Client s" at bounding box center [1008, 27] width 47 height 55
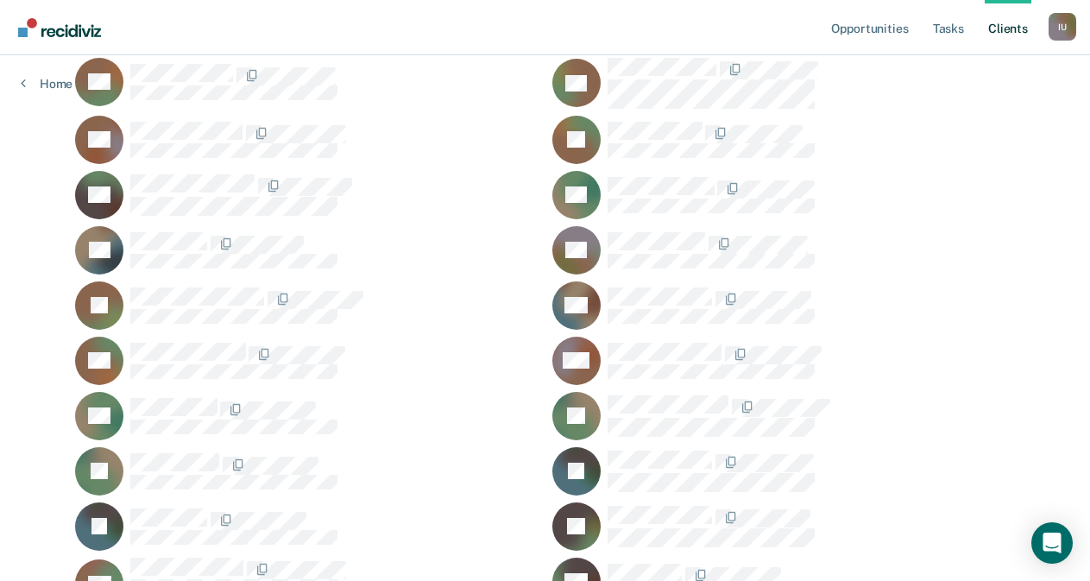
scroll to position [2139, 0]
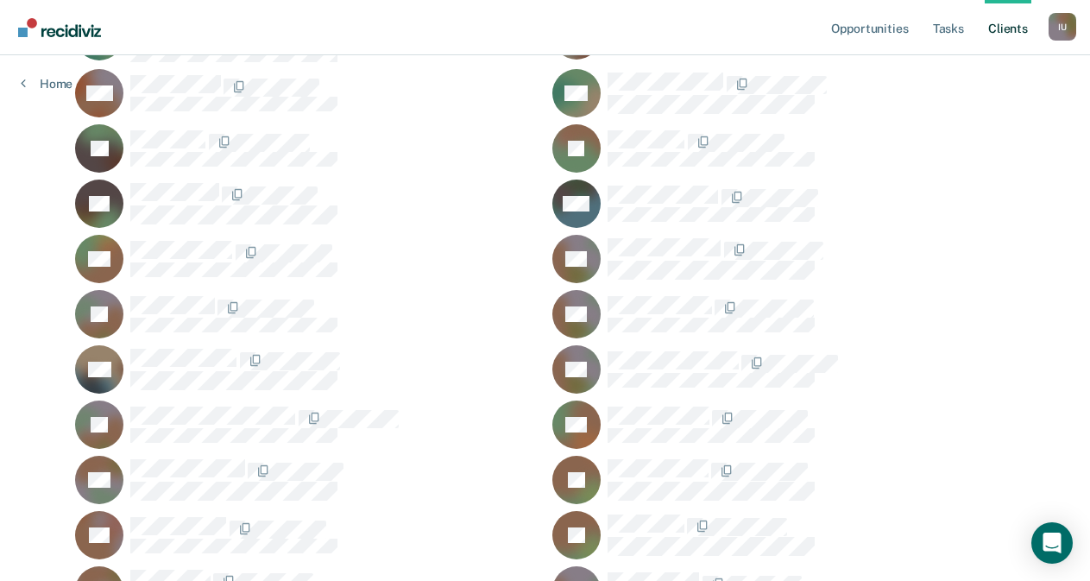
click at [167, 290] on div "JR" at bounding box center [306, 314] width 463 height 48
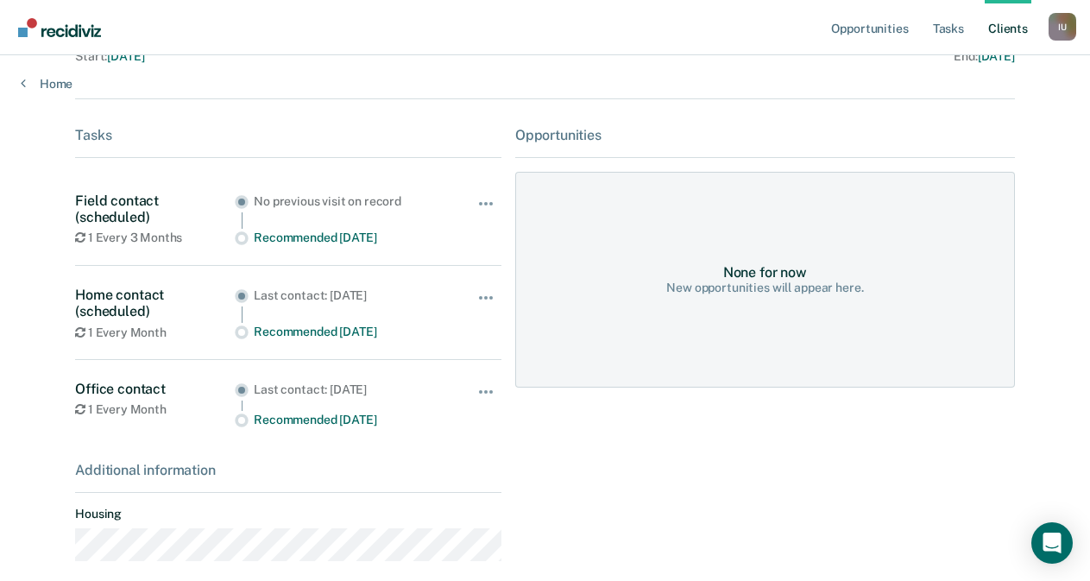
scroll to position [304, 0]
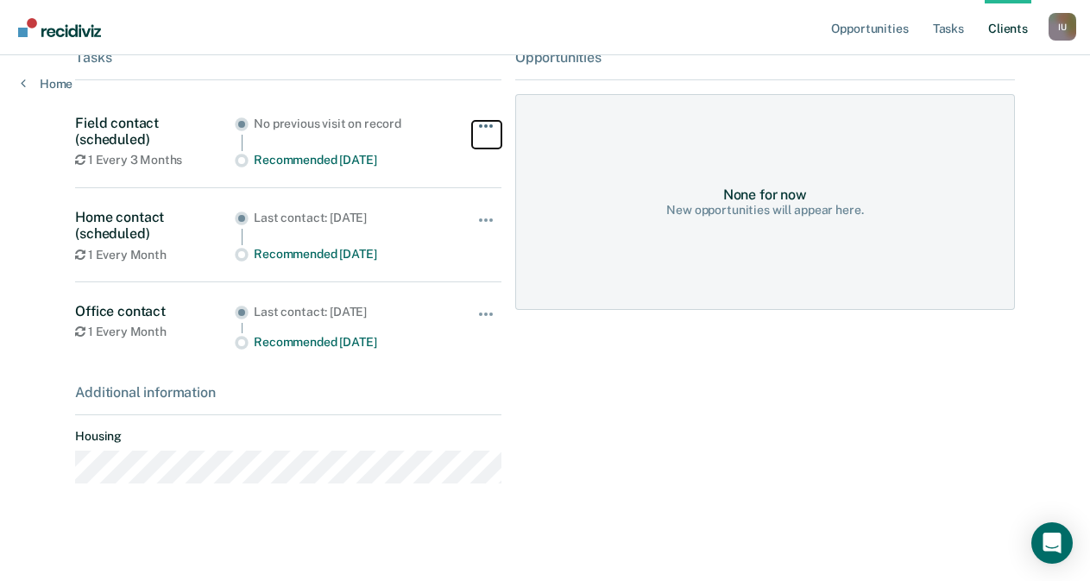
click at [484, 124] on span "button" at bounding box center [485, 125] width 3 height 3
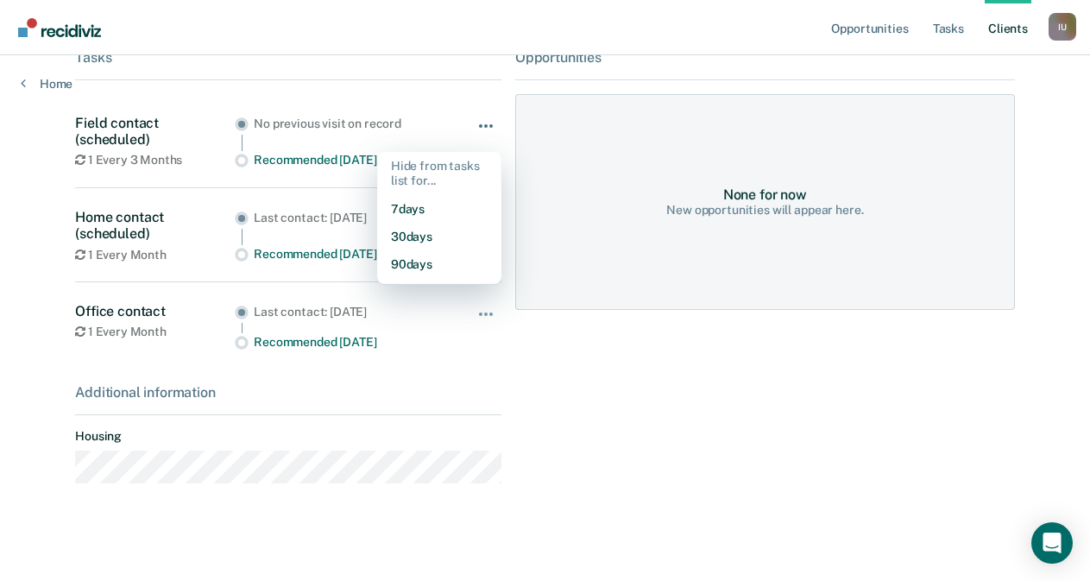
click at [484, 124] on span "button" at bounding box center [485, 125] width 3 height 3
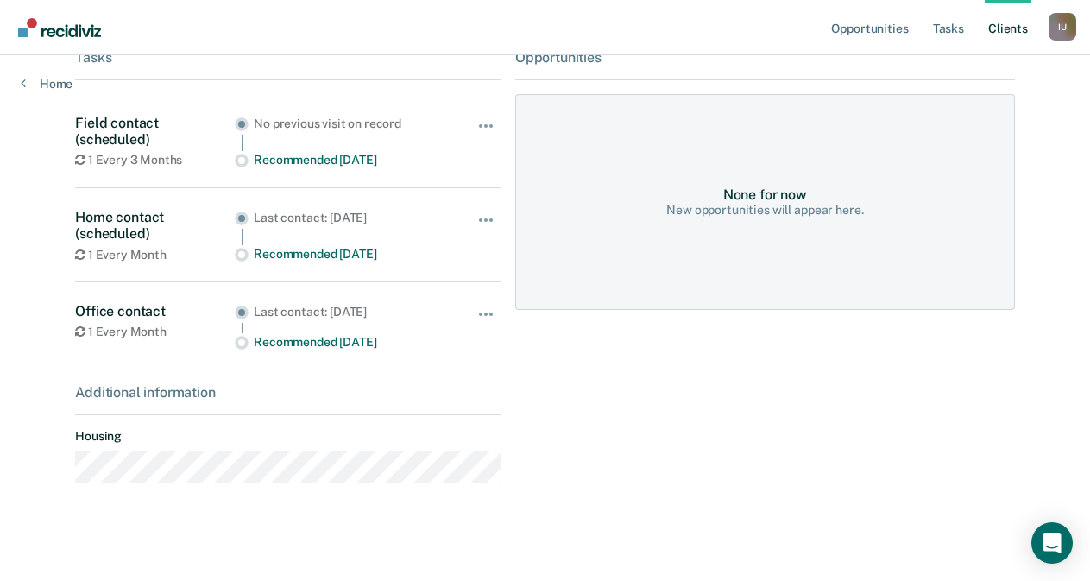
click at [734, 348] on div "Opportunities None for now New opportunities will appear here." at bounding box center [765, 273] width 500 height 448
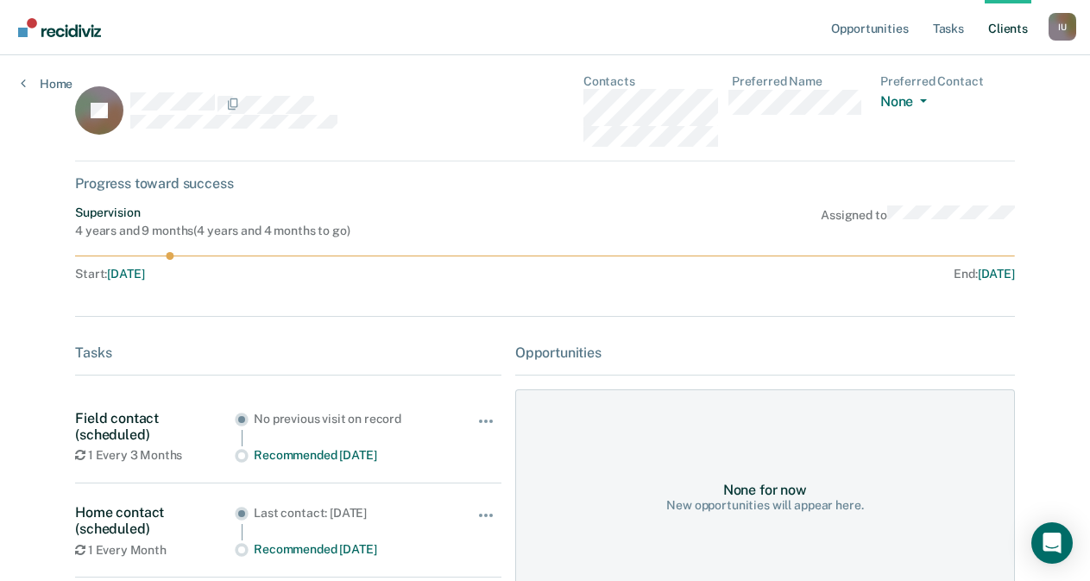
scroll to position [0, 0]
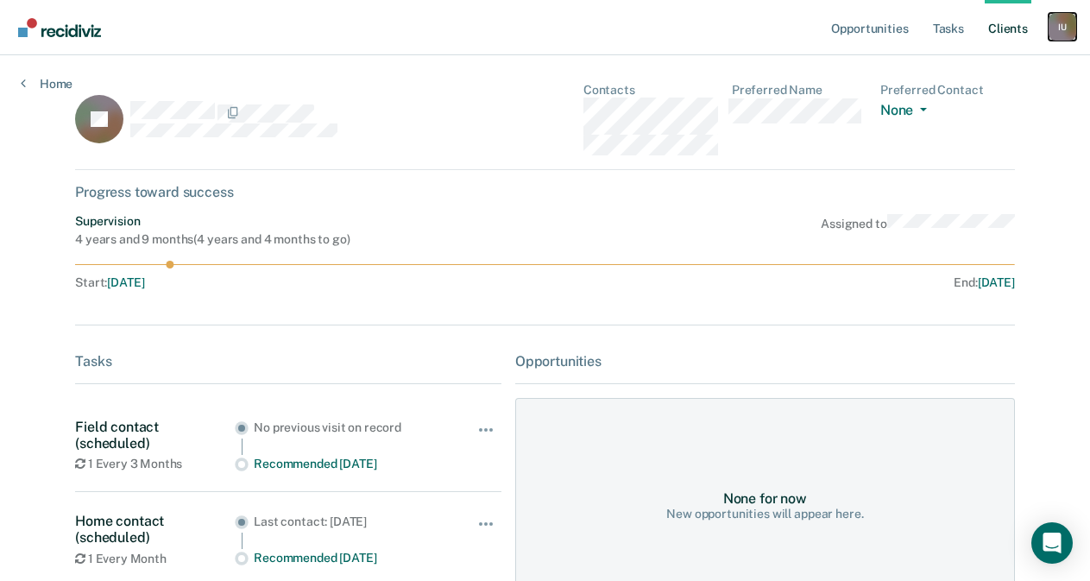
click at [1064, 23] on div "I U" at bounding box center [1062, 27] width 28 height 28
click at [966, 92] on link "How it works" at bounding box center [992, 92] width 139 height 15
click at [657, 41] on nav "Opportunities Tasks Client s Impersonated User I U Profile How it works Log Out" at bounding box center [545, 27] width 1090 height 55
click at [941, 34] on link "Tasks" at bounding box center [948, 27] width 38 height 55
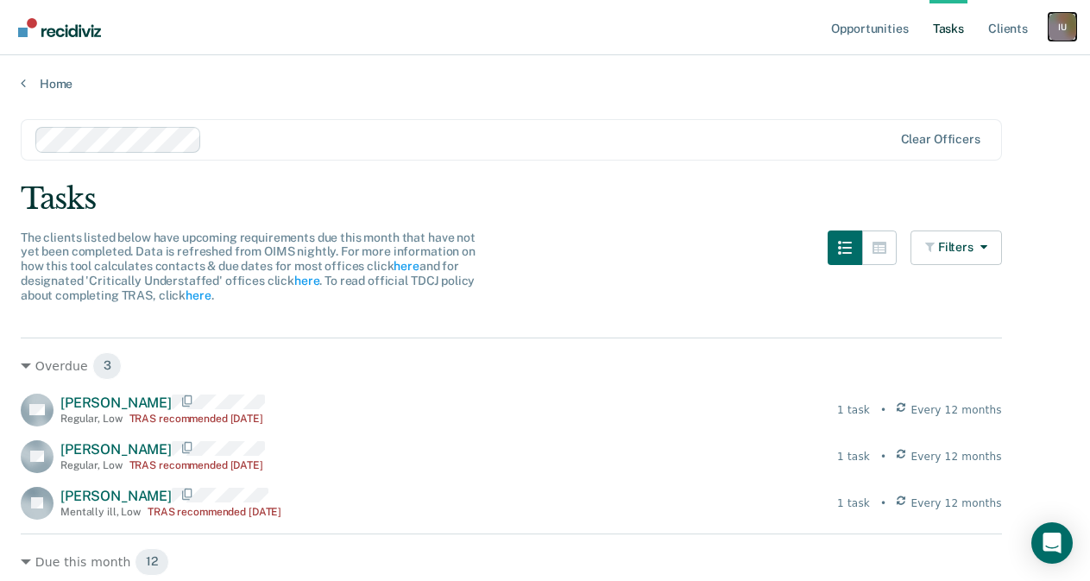
click at [1060, 26] on div "I U" at bounding box center [1062, 27] width 28 height 28
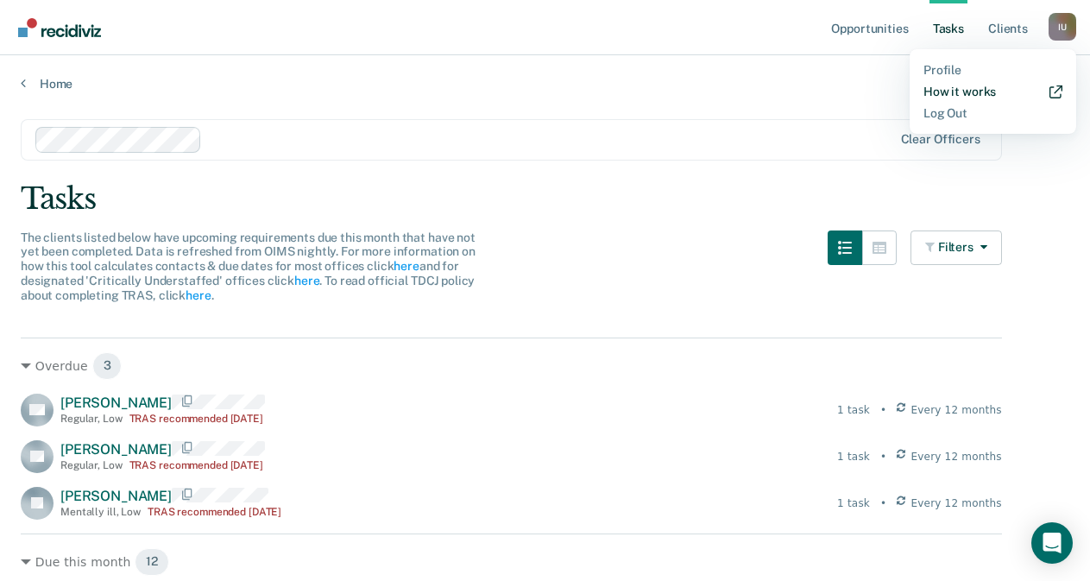
click at [992, 85] on link "How it works" at bounding box center [992, 92] width 139 height 15
